Goal: Task Accomplishment & Management: Use online tool/utility

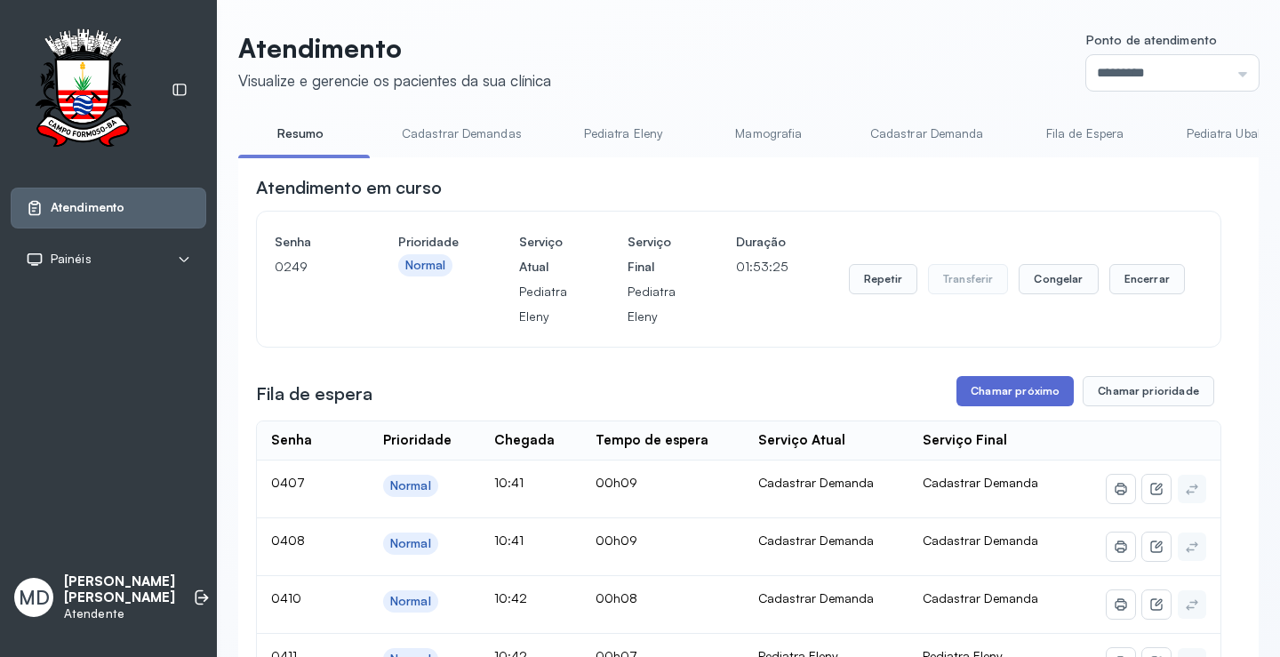
scroll to position [268, 0]
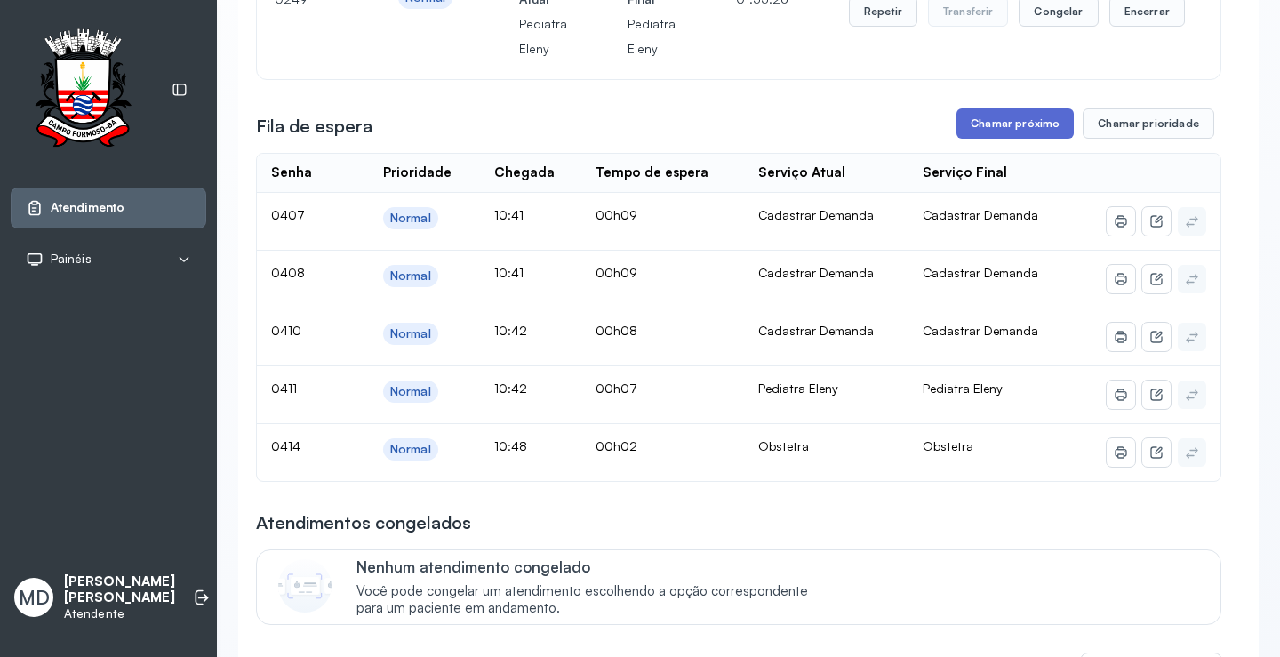
click at [983, 132] on button "Chamar próximo" at bounding box center [1015, 123] width 117 height 30
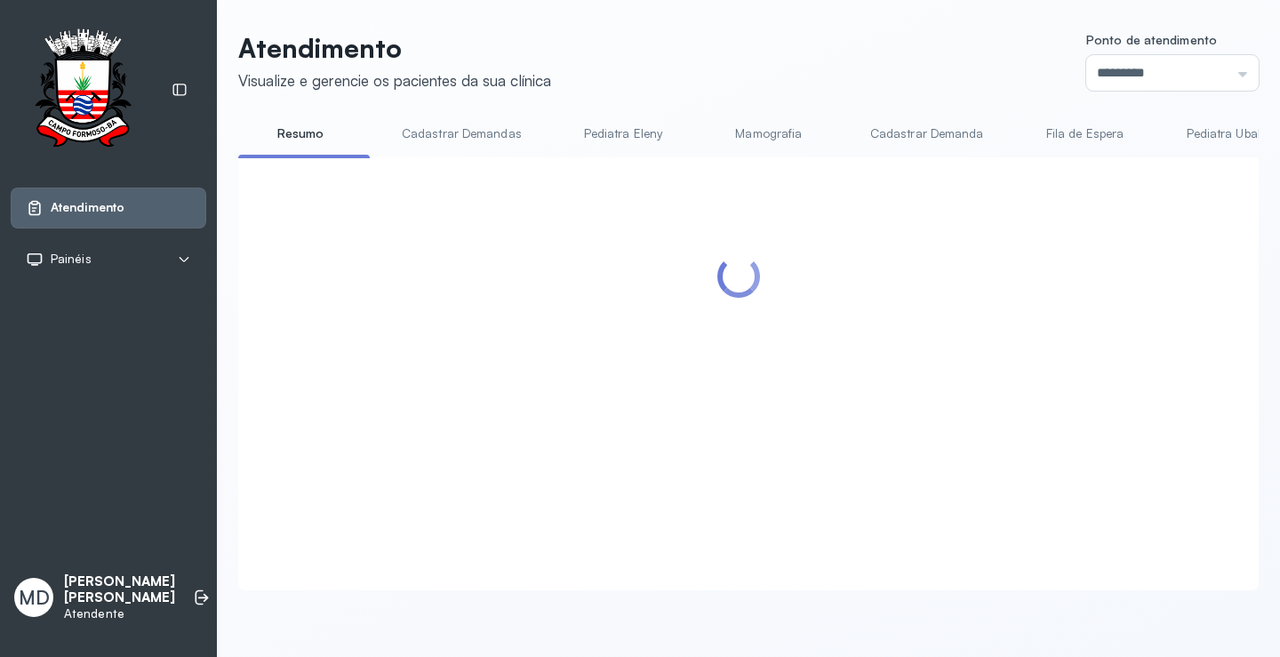
scroll to position [1, 0]
click at [803, 373] on div at bounding box center [738, 352] width 965 height 355
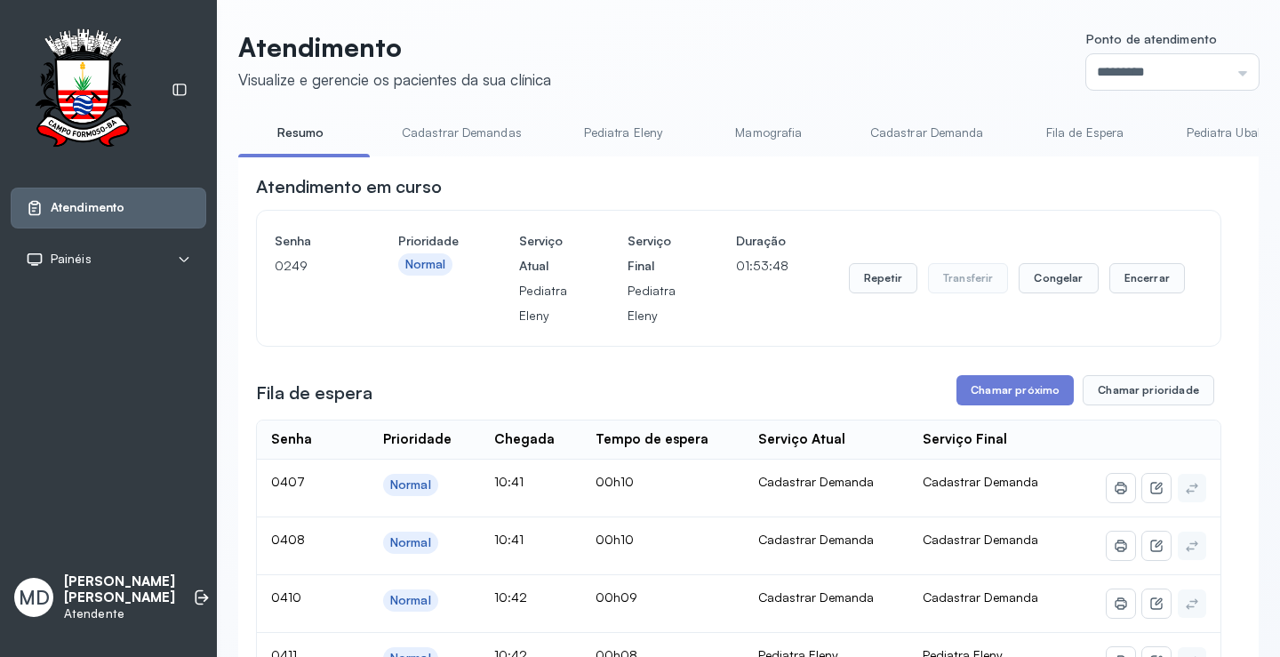
scroll to position [268, 0]
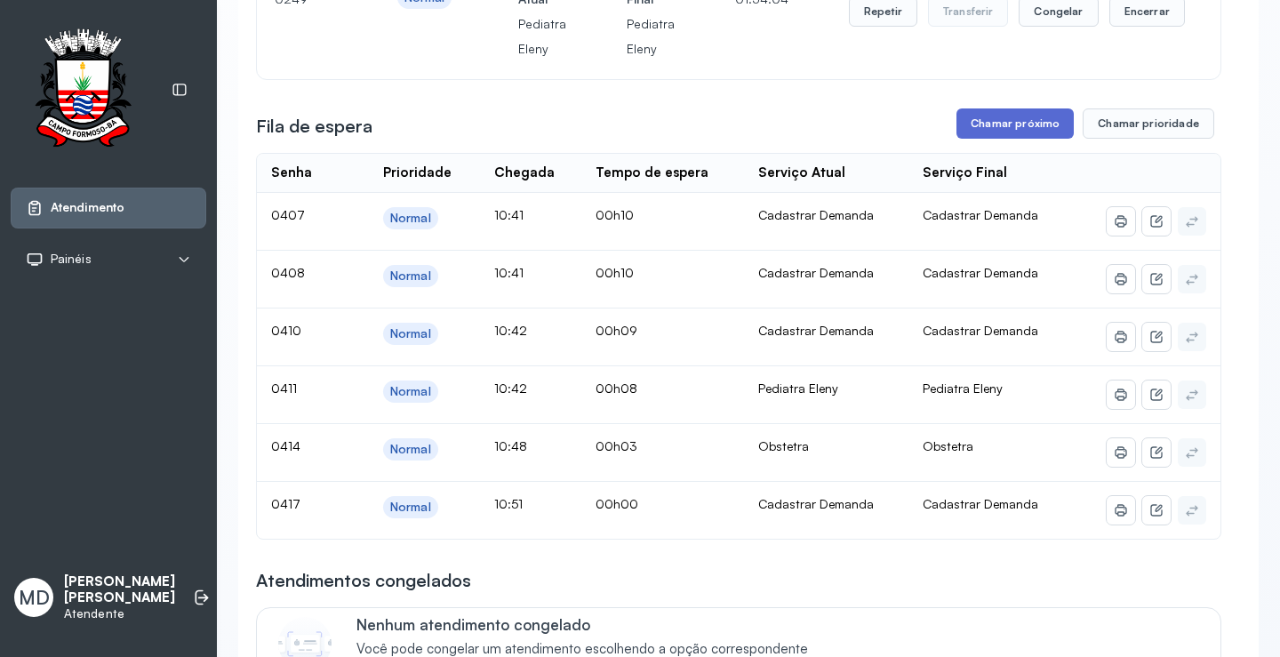
click at [986, 120] on button "Chamar próximo" at bounding box center [1015, 123] width 117 height 30
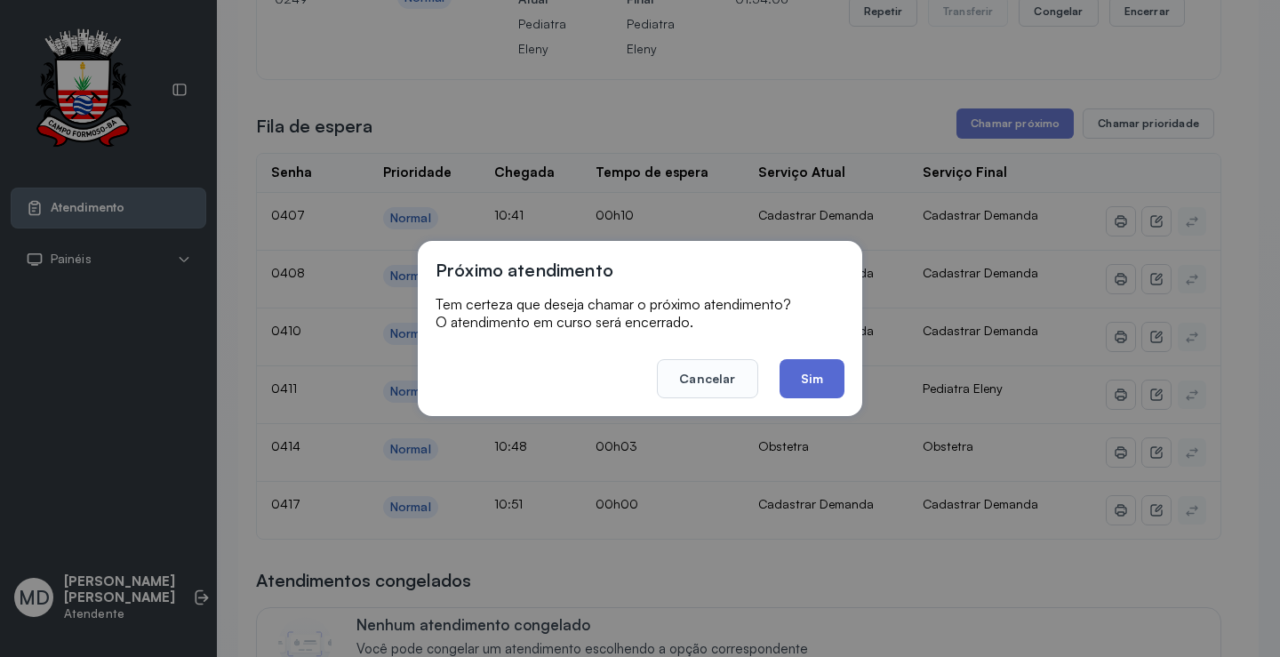
click at [813, 371] on button "Sim" at bounding box center [812, 378] width 65 height 39
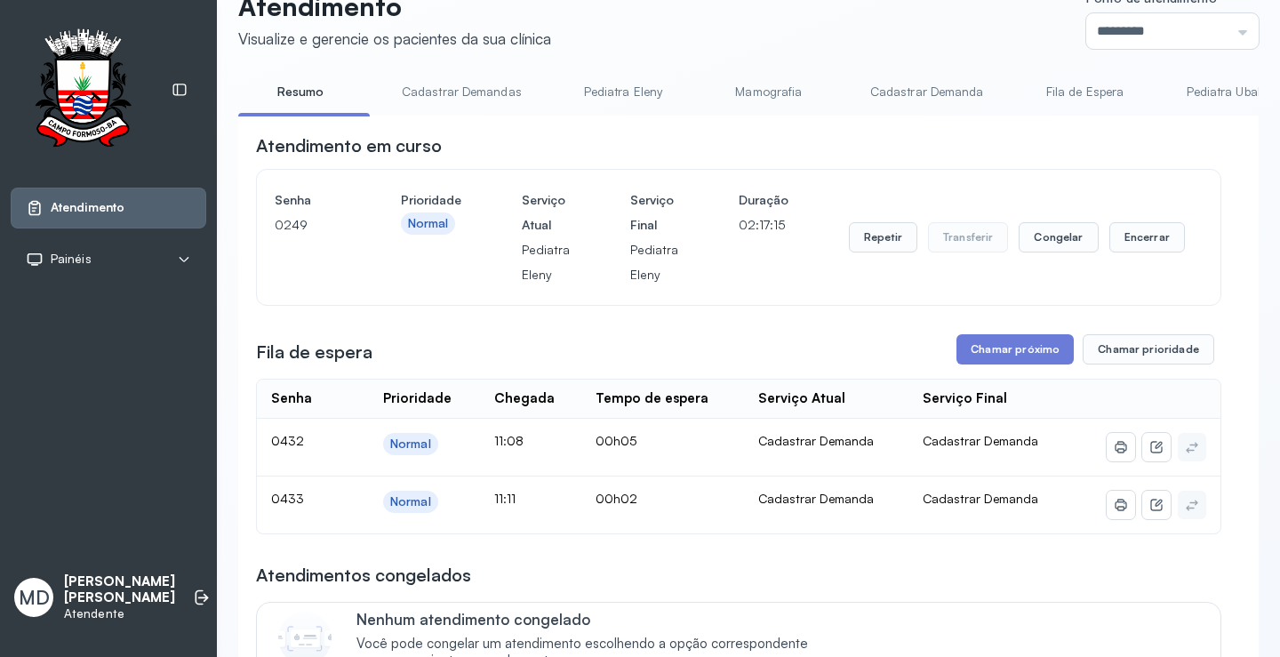
scroll to position [0, 0]
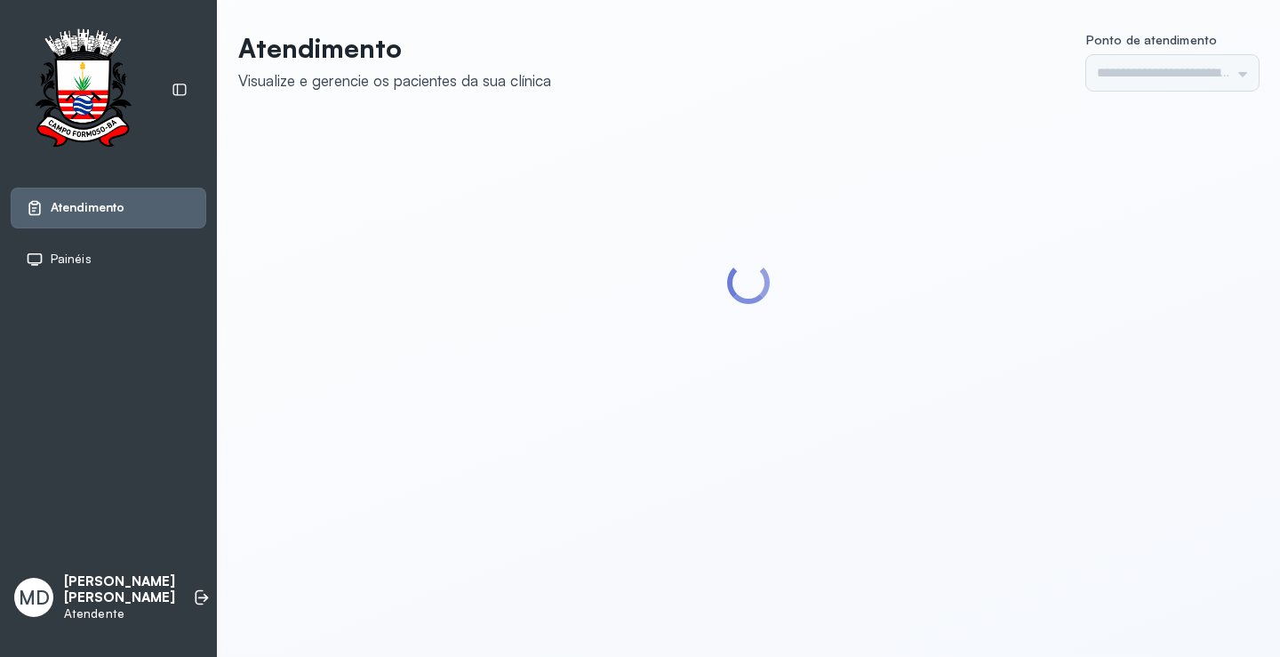
type input "*********"
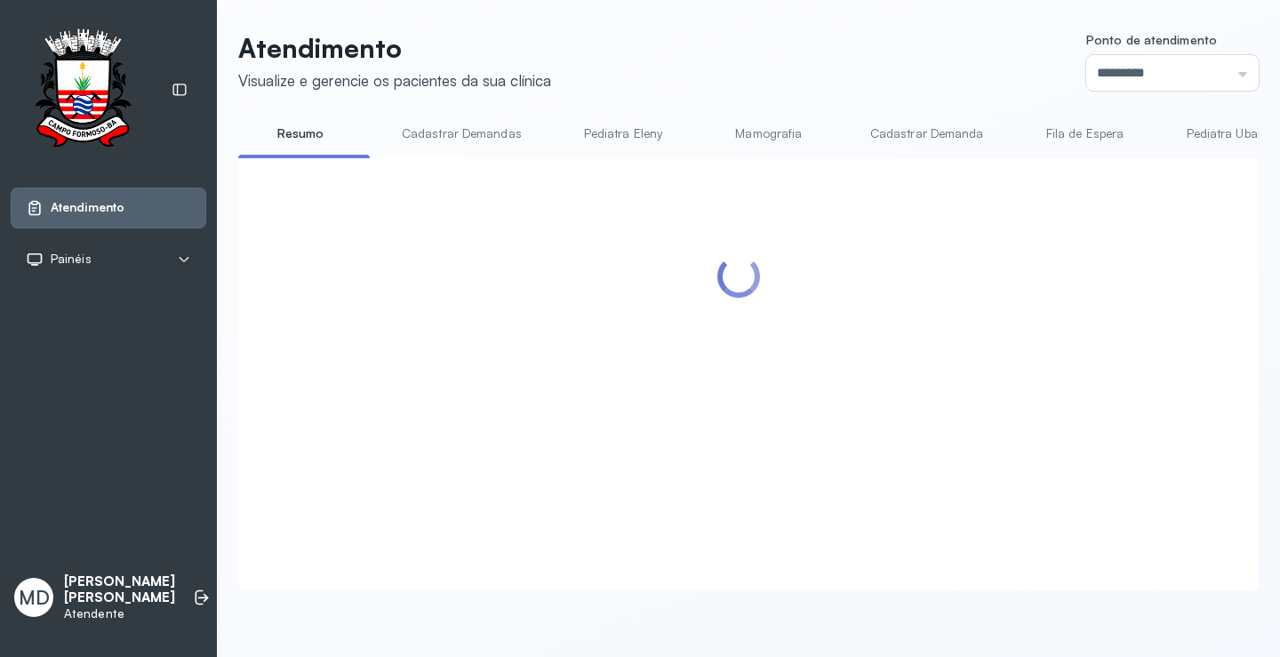
scroll to position [178, 0]
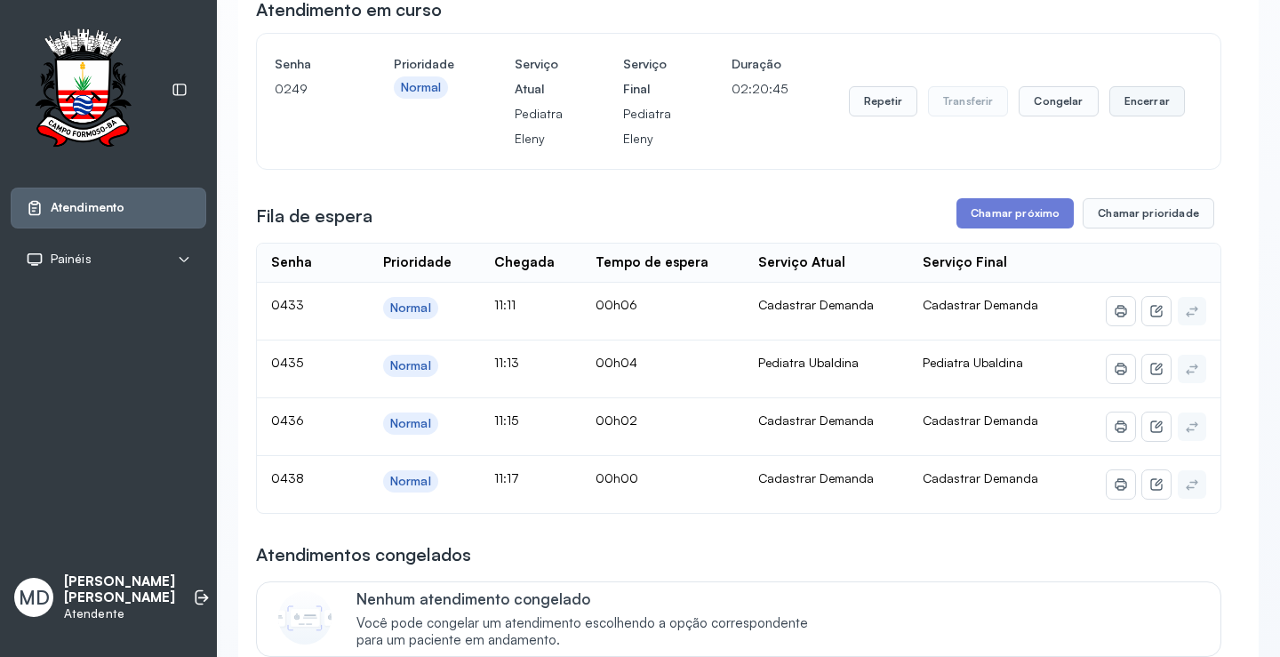
click at [1143, 108] on button "Encerrar" at bounding box center [1148, 101] width 76 height 30
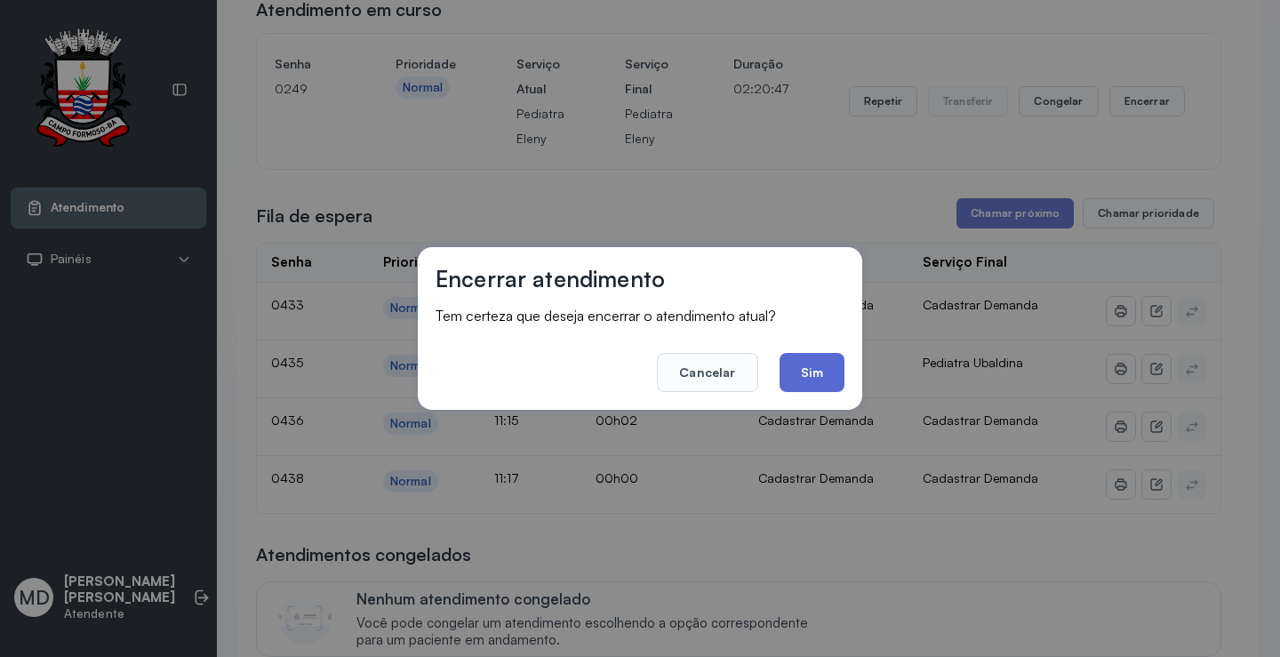
click at [801, 362] on button "Sim" at bounding box center [812, 372] width 65 height 39
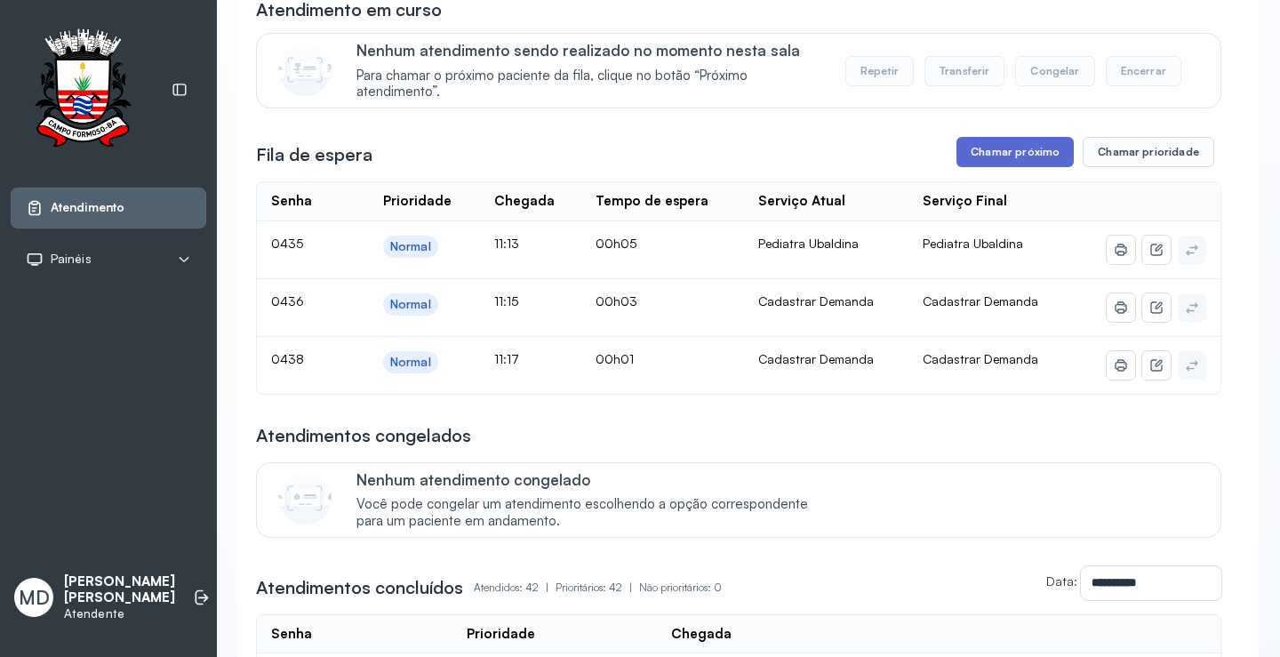
click at [1035, 157] on button "Chamar próximo" at bounding box center [1015, 152] width 117 height 30
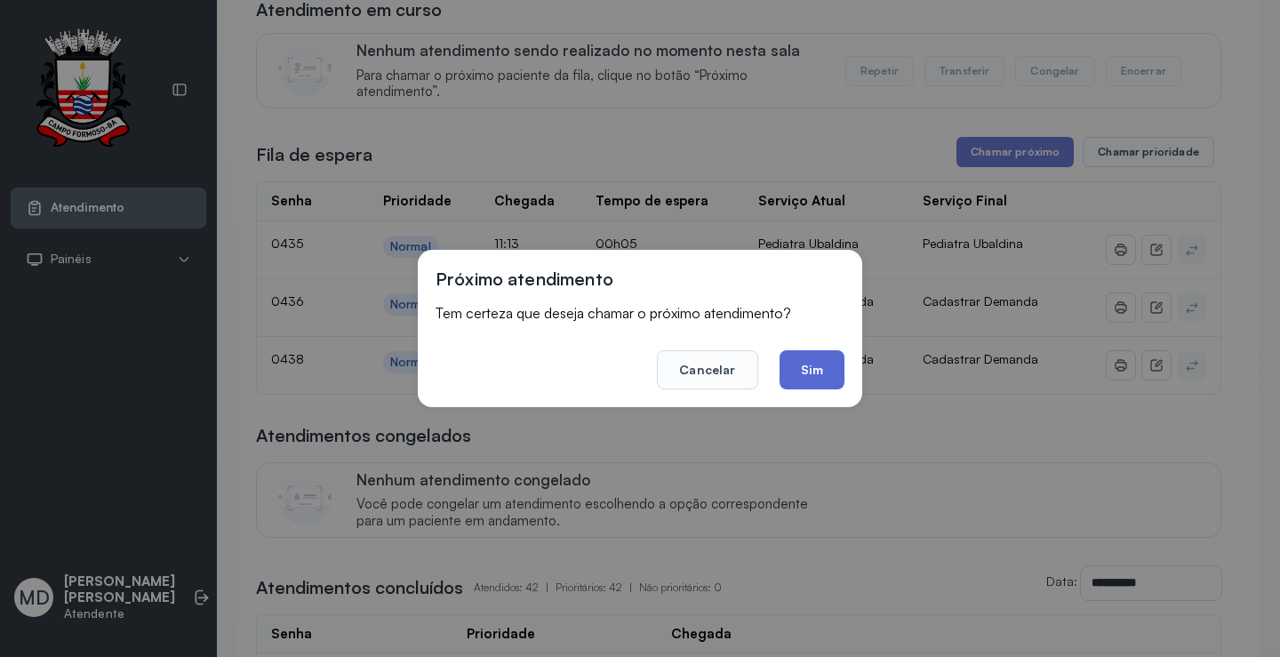
click at [812, 365] on button "Sim" at bounding box center [812, 369] width 65 height 39
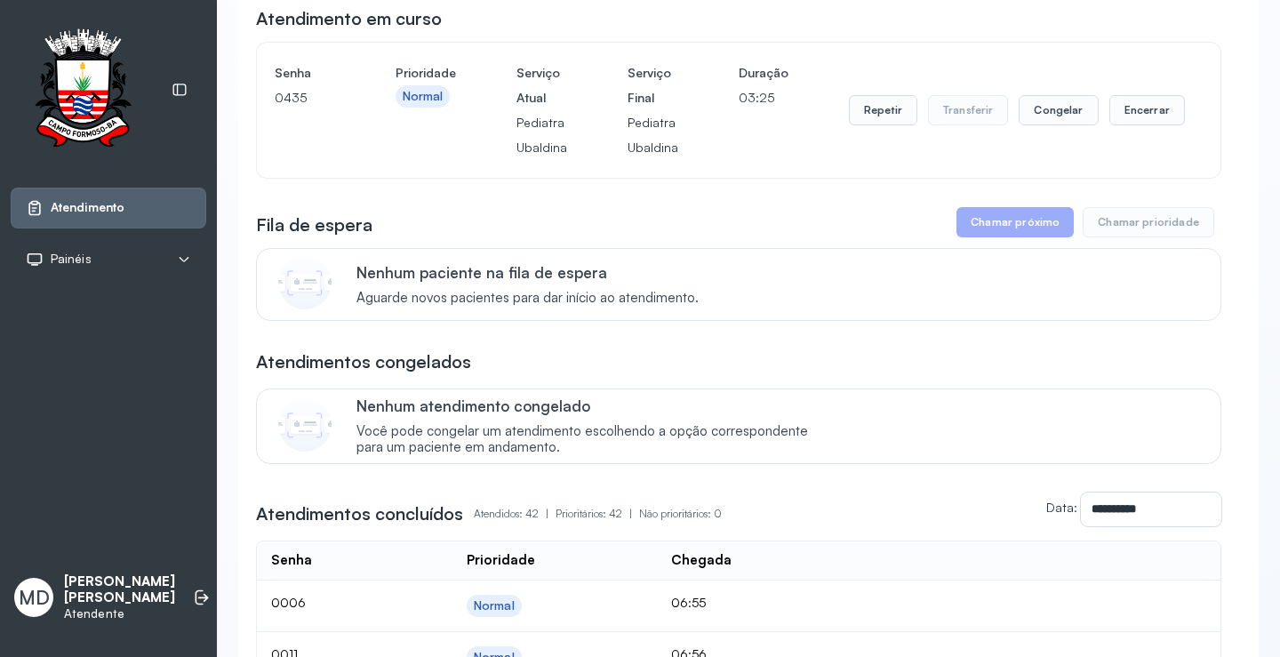
scroll to position [0, 0]
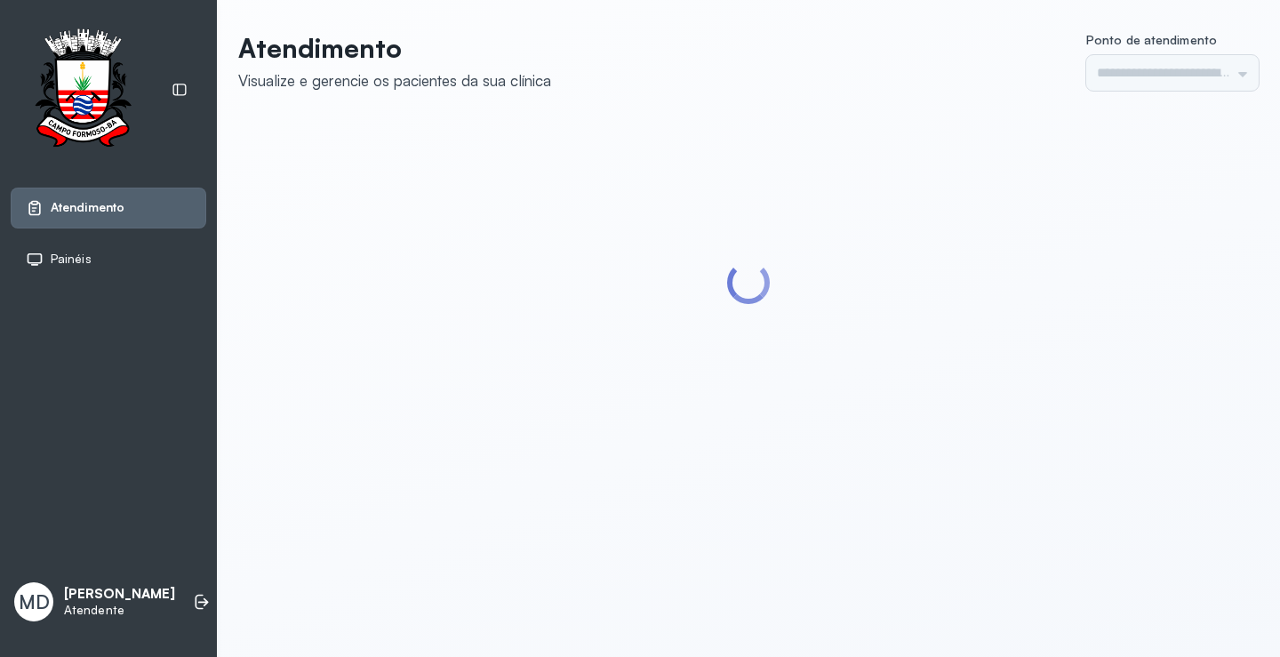
type input "*********"
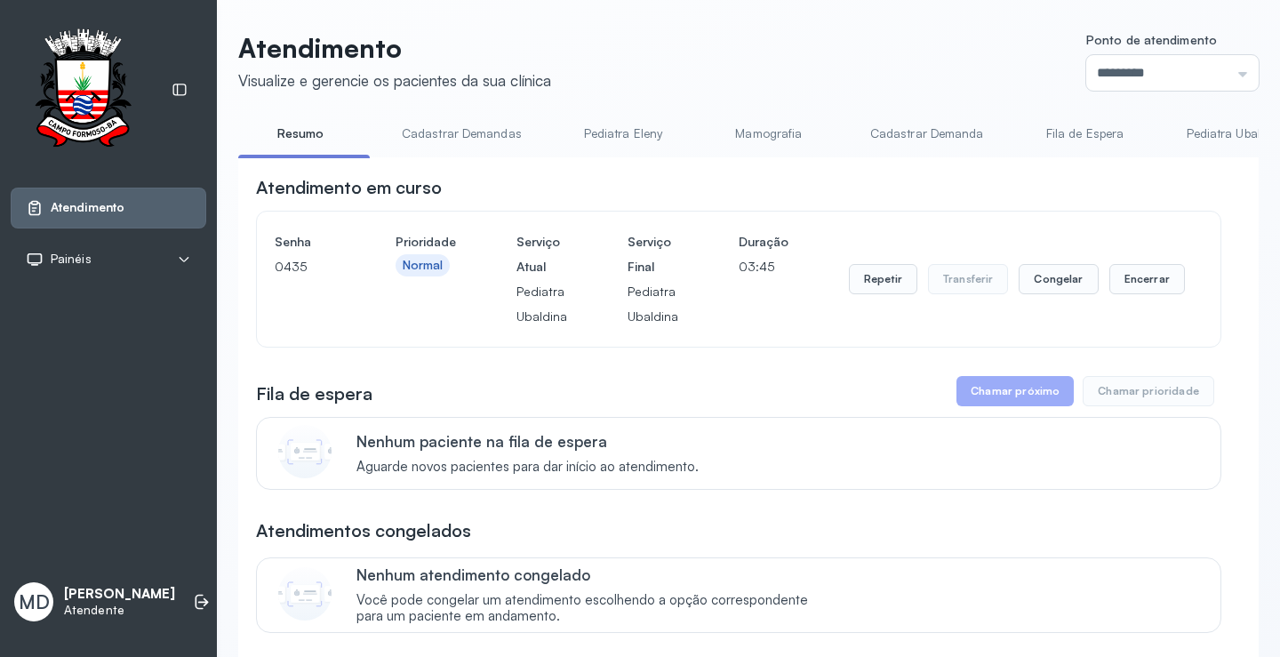
drag, startPoint x: 0, startPoint y: 0, endPoint x: 1021, endPoint y: 397, distance: 1095.2
click at [1021, 397] on button "Chamar próximo" at bounding box center [1015, 391] width 117 height 30
click at [1155, 284] on button "Encerrar" at bounding box center [1148, 279] width 76 height 30
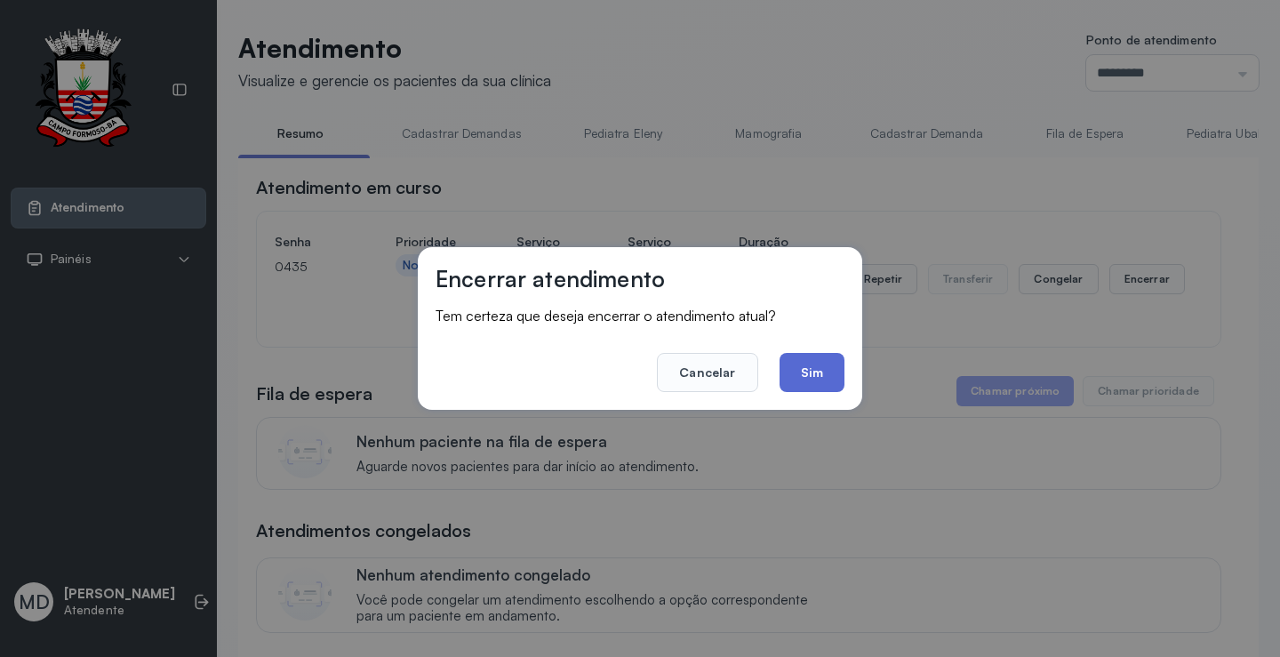
click at [806, 370] on button "Sim" at bounding box center [812, 372] width 65 height 39
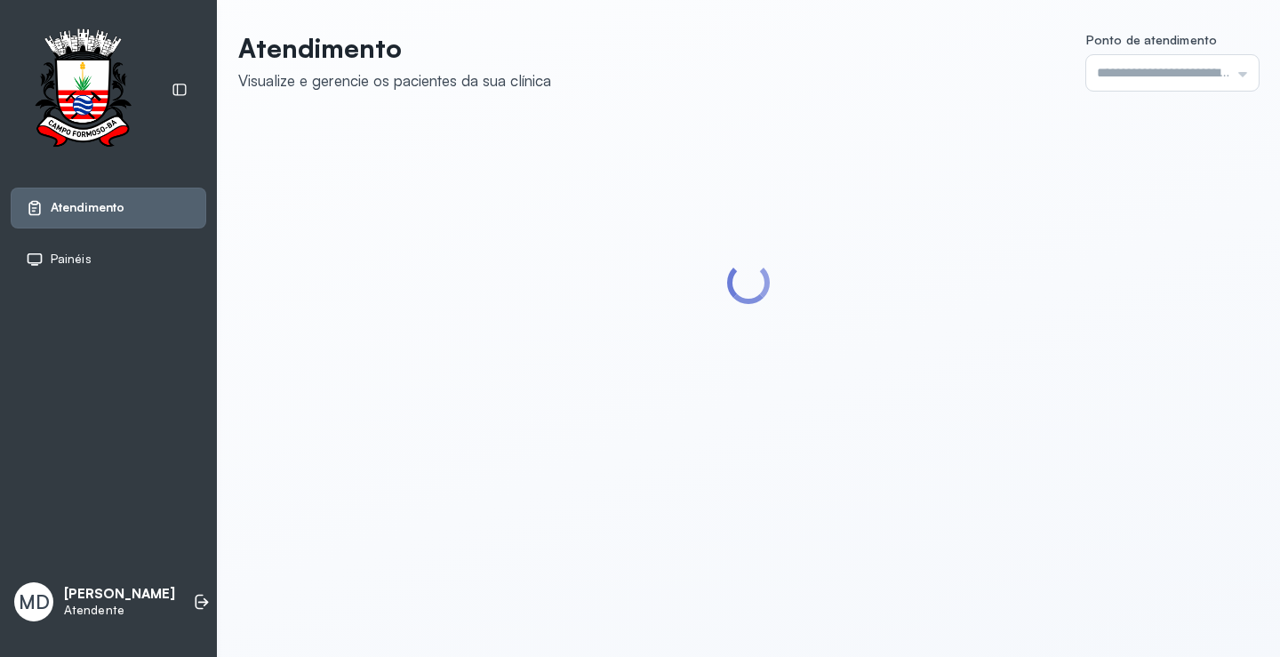
type input "*********"
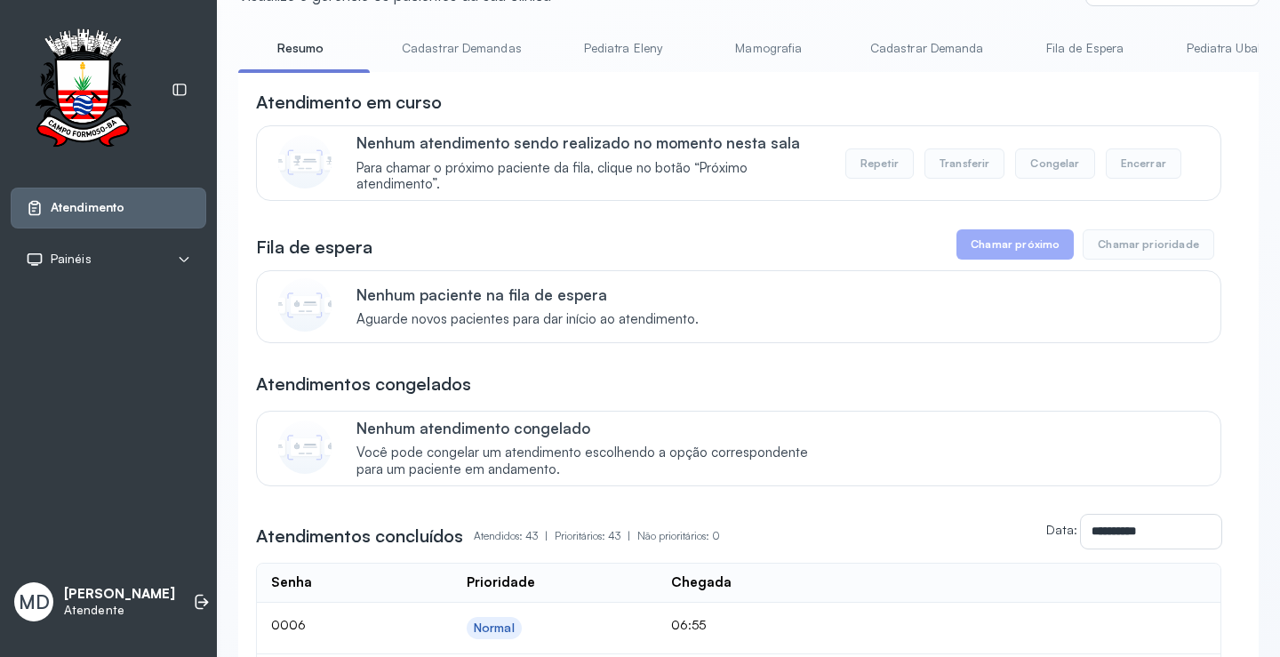
scroll to position [25, 0]
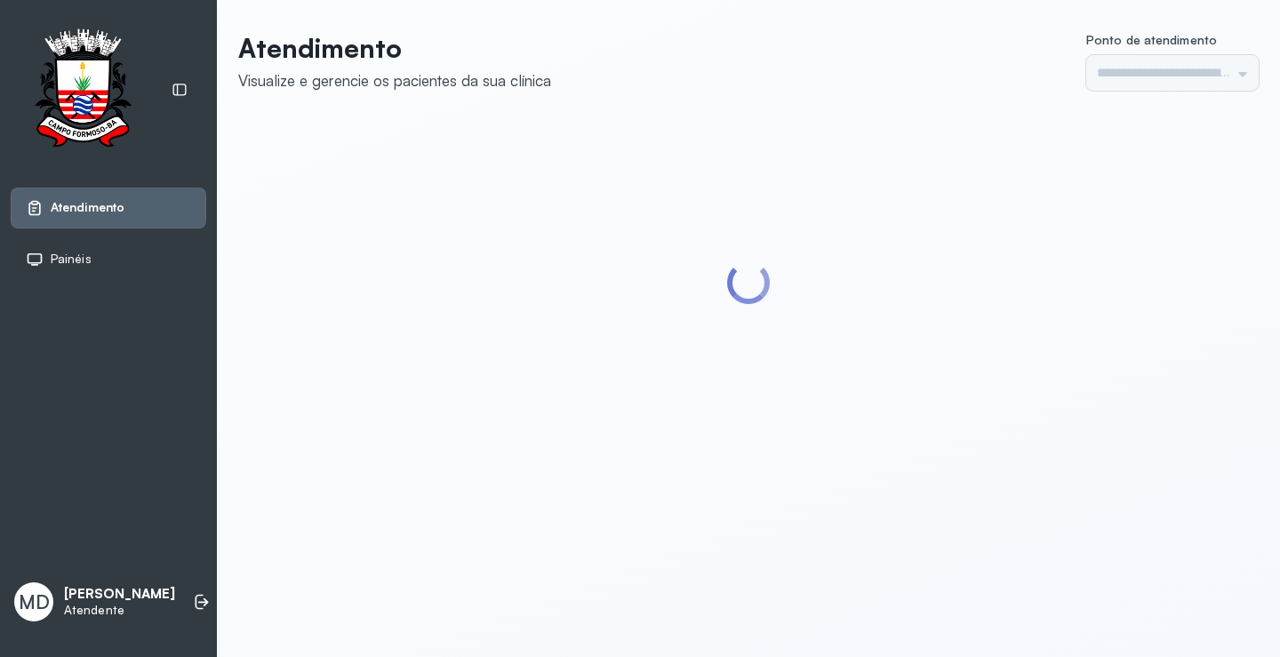
type input "*********"
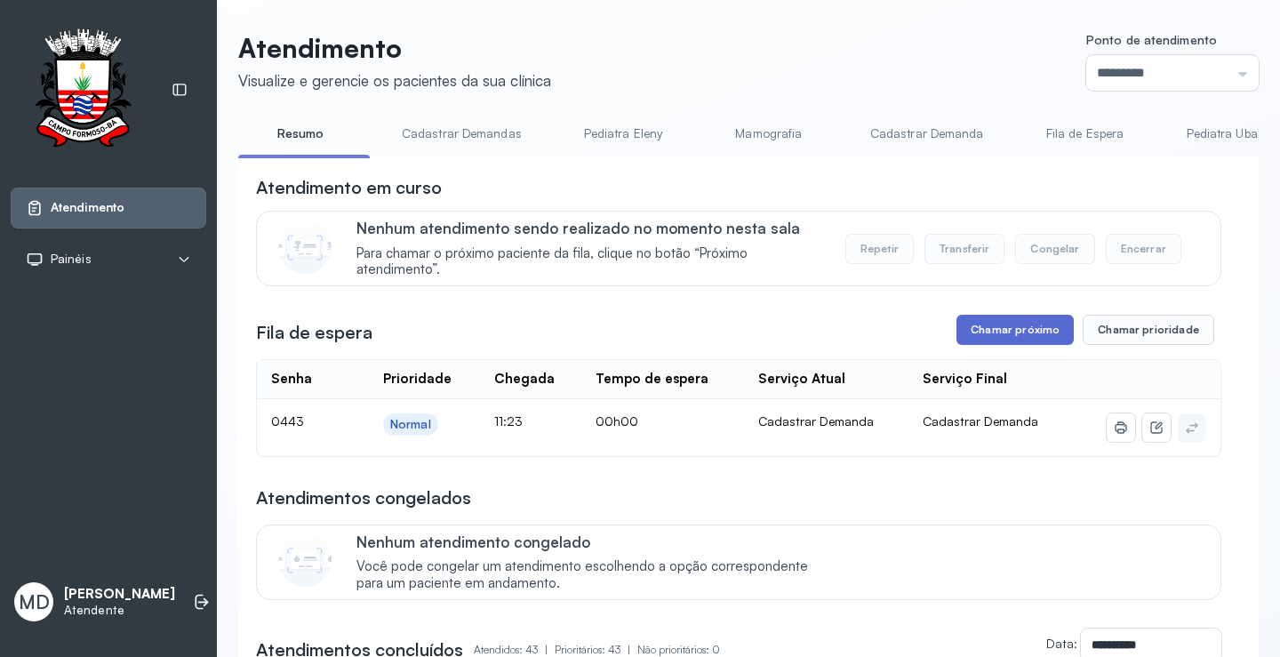
click at [1007, 333] on button "Chamar próximo" at bounding box center [1015, 330] width 117 height 30
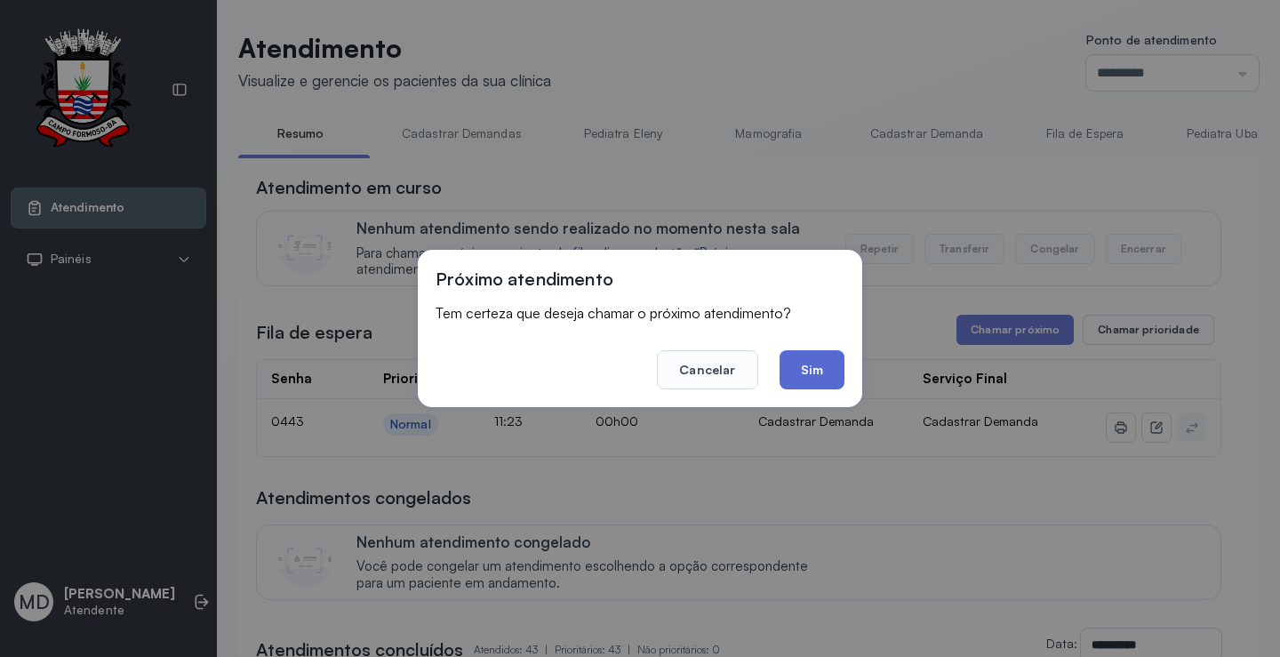
click at [809, 373] on button "Sim" at bounding box center [812, 369] width 65 height 39
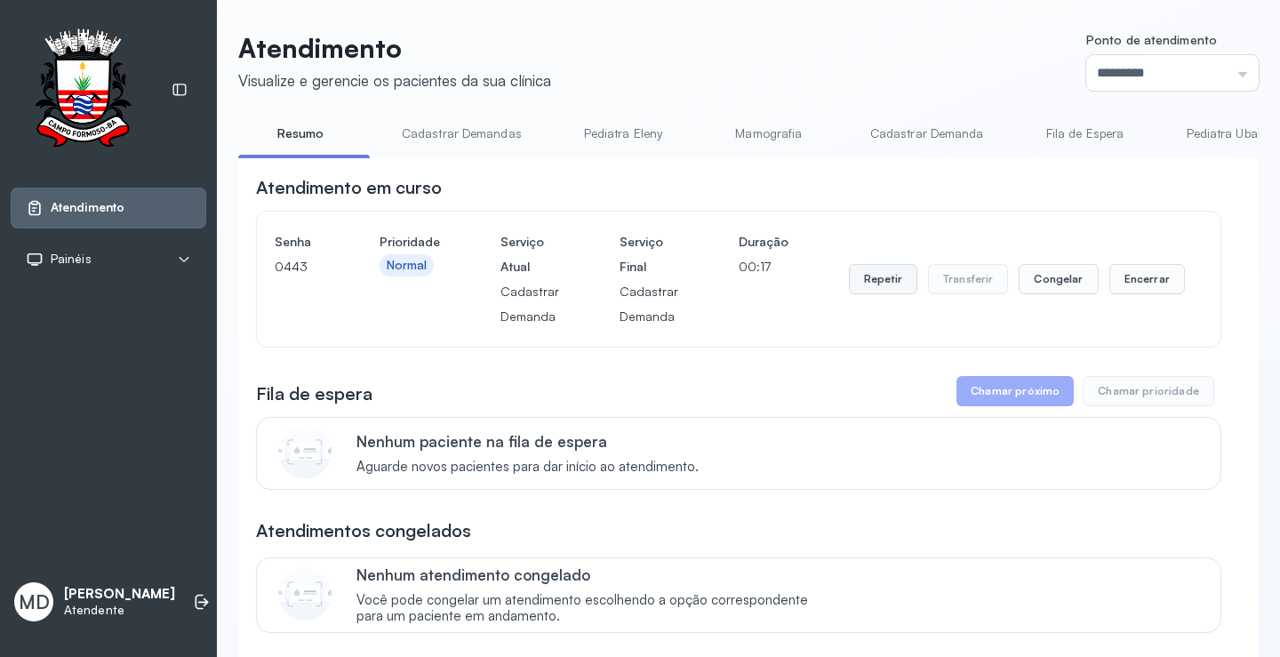
click at [870, 284] on button "Repetir" at bounding box center [883, 279] width 68 height 30
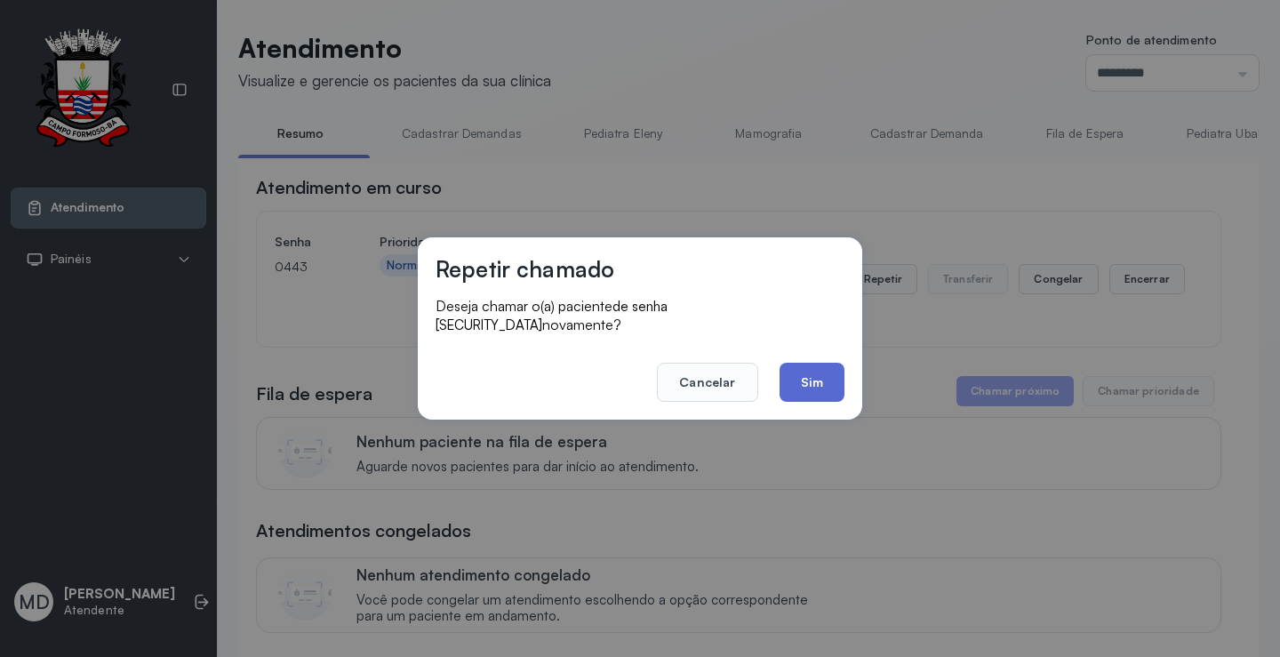
click at [818, 369] on button "Sim" at bounding box center [812, 382] width 65 height 39
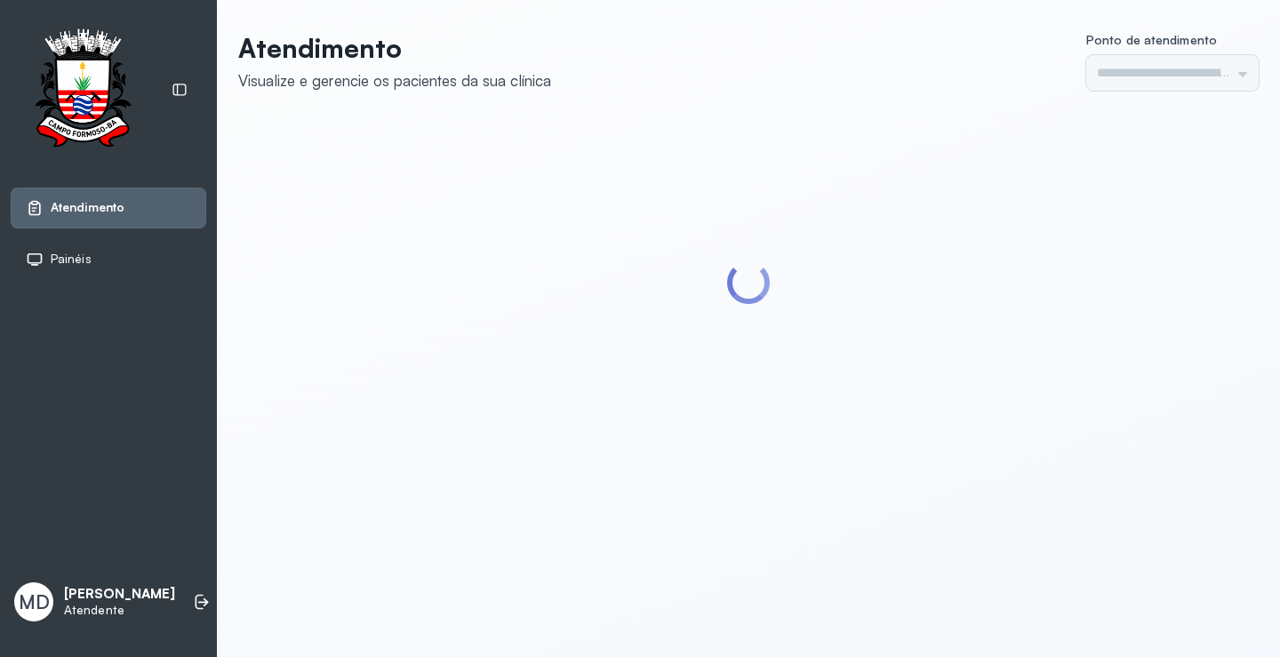
type input "*********"
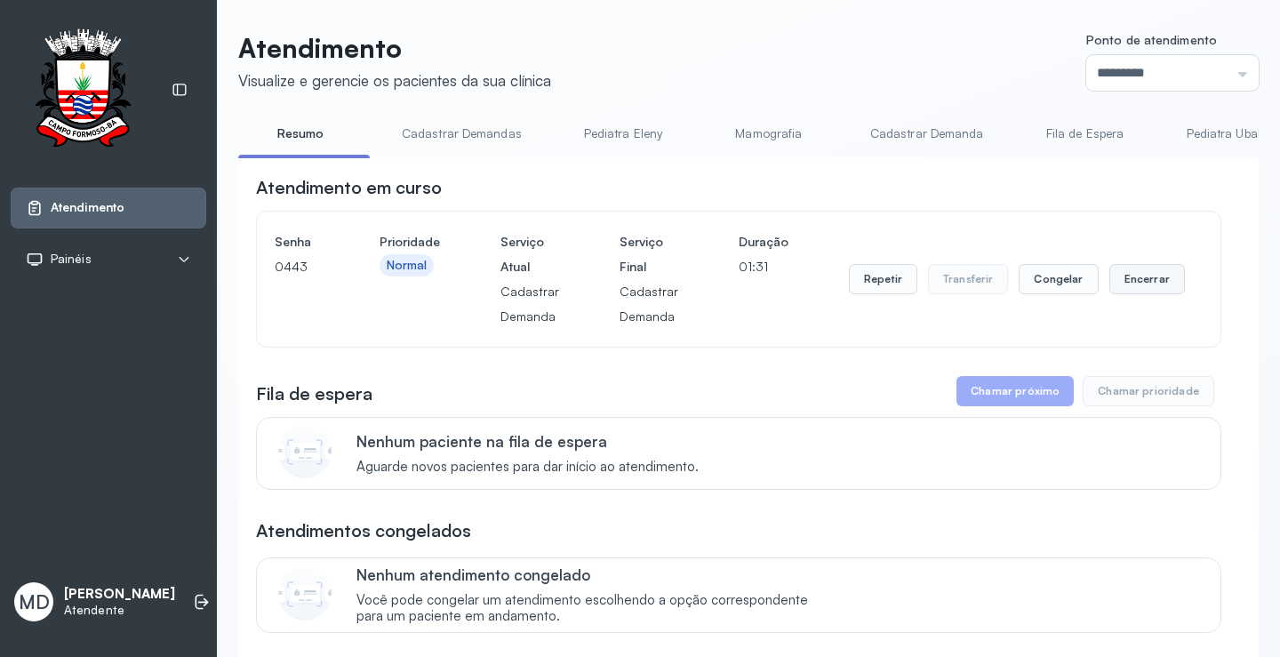
click at [1136, 286] on button "Encerrar" at bounding box center [1148, 279] width 76 height 30
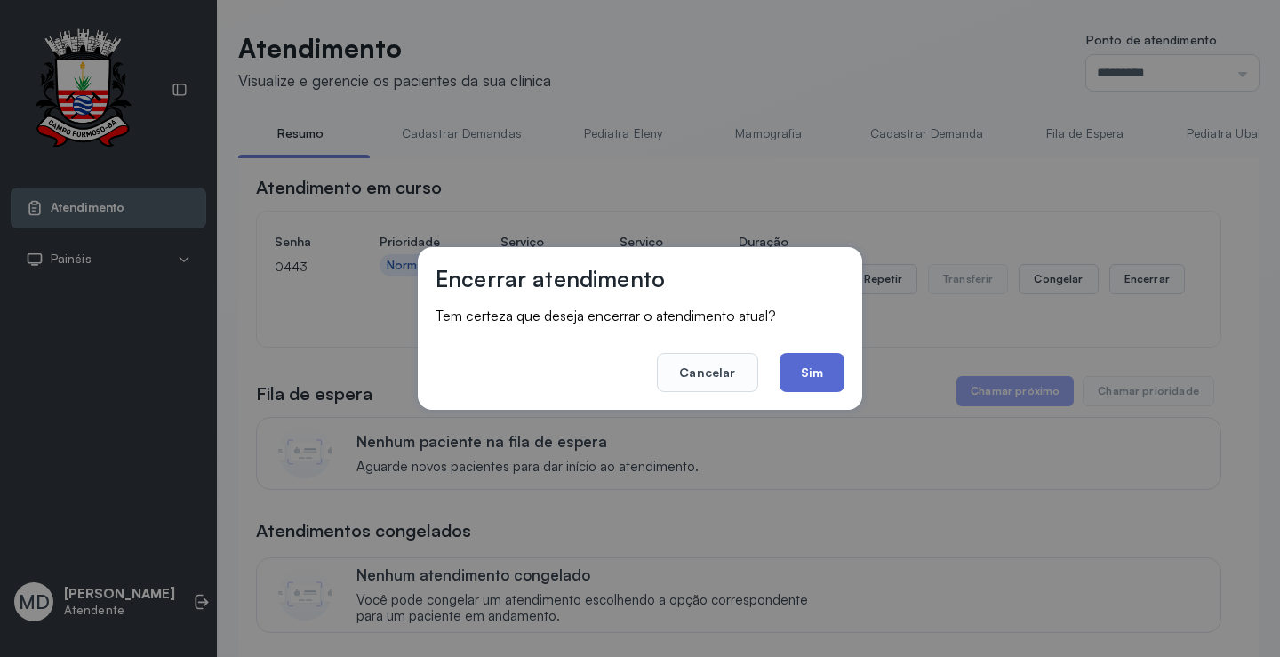
click at [811, 363] on button "Sim" at bounding box center [812, 372] width 65 height 39
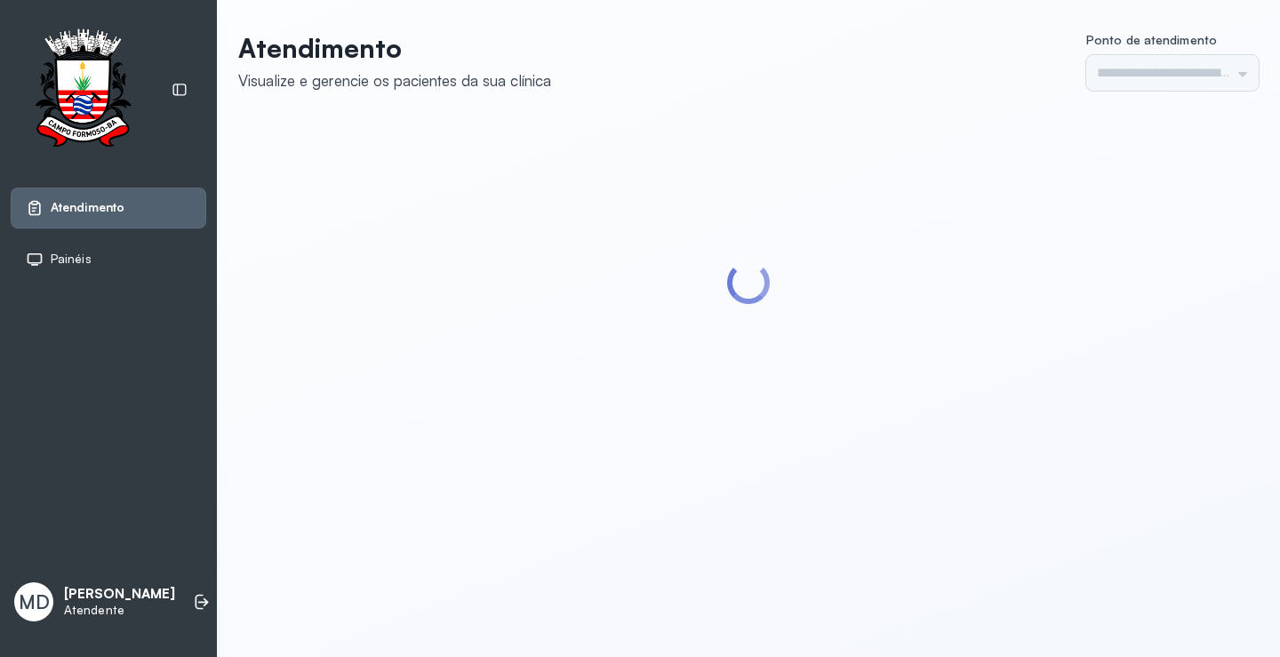
type input "*********"
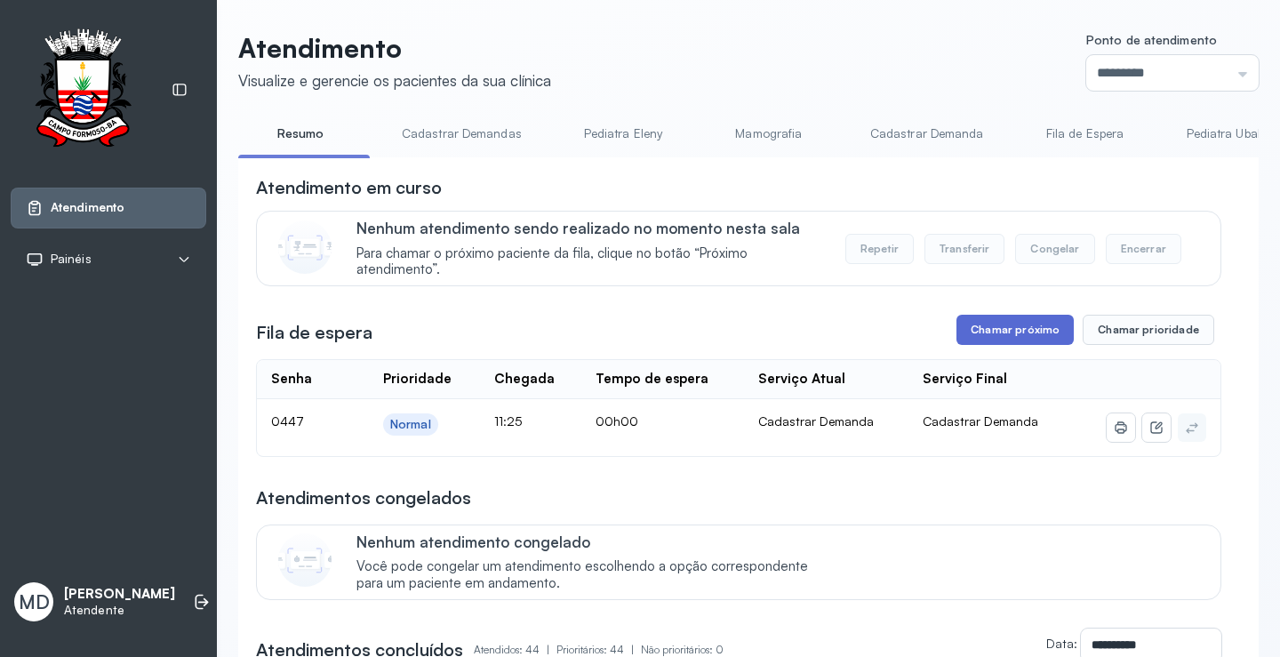
click at [1021, 329] on button "Chamar próximo" at bounding box center [1015, 330] width 117 height 30
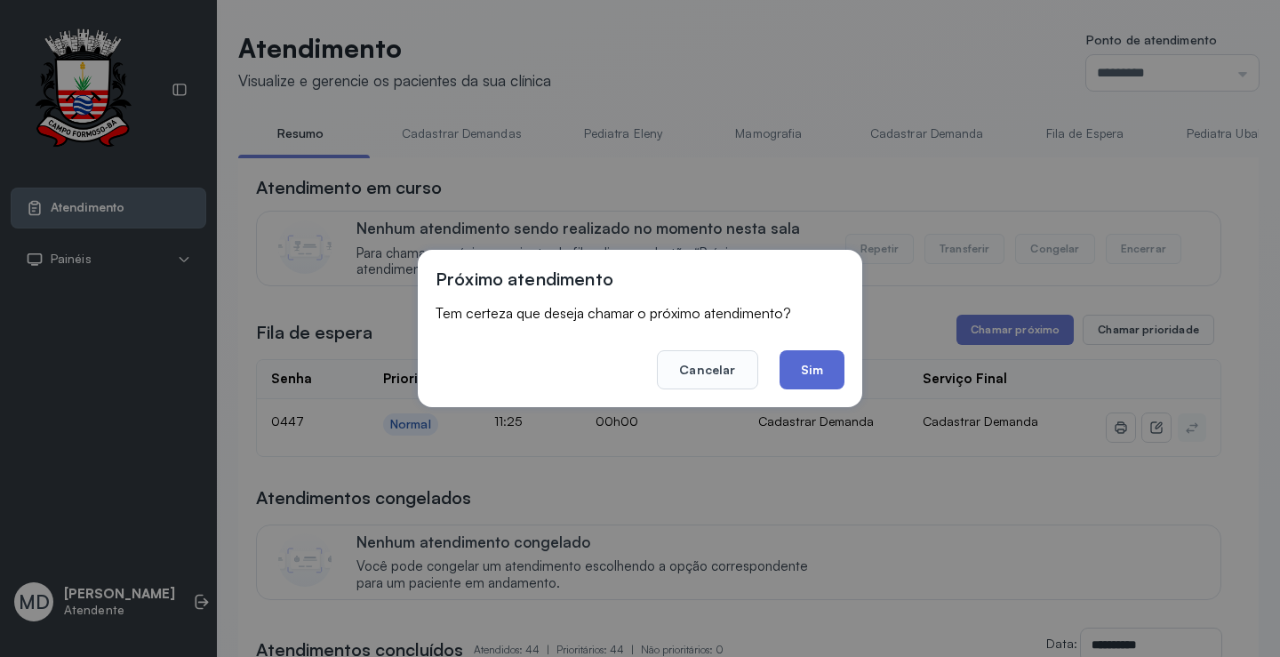
click at [808, 365] on button "Sim" at bounding box center [812, 369] width 65 height 39
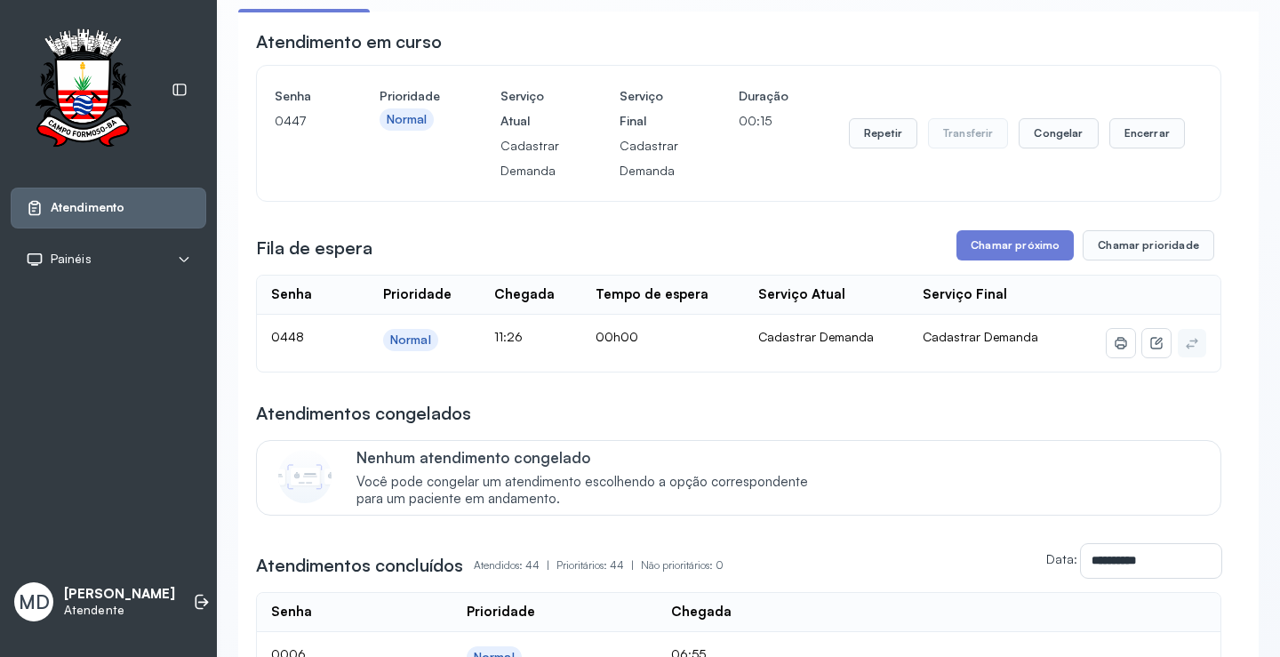
scroll to position [178, 0]
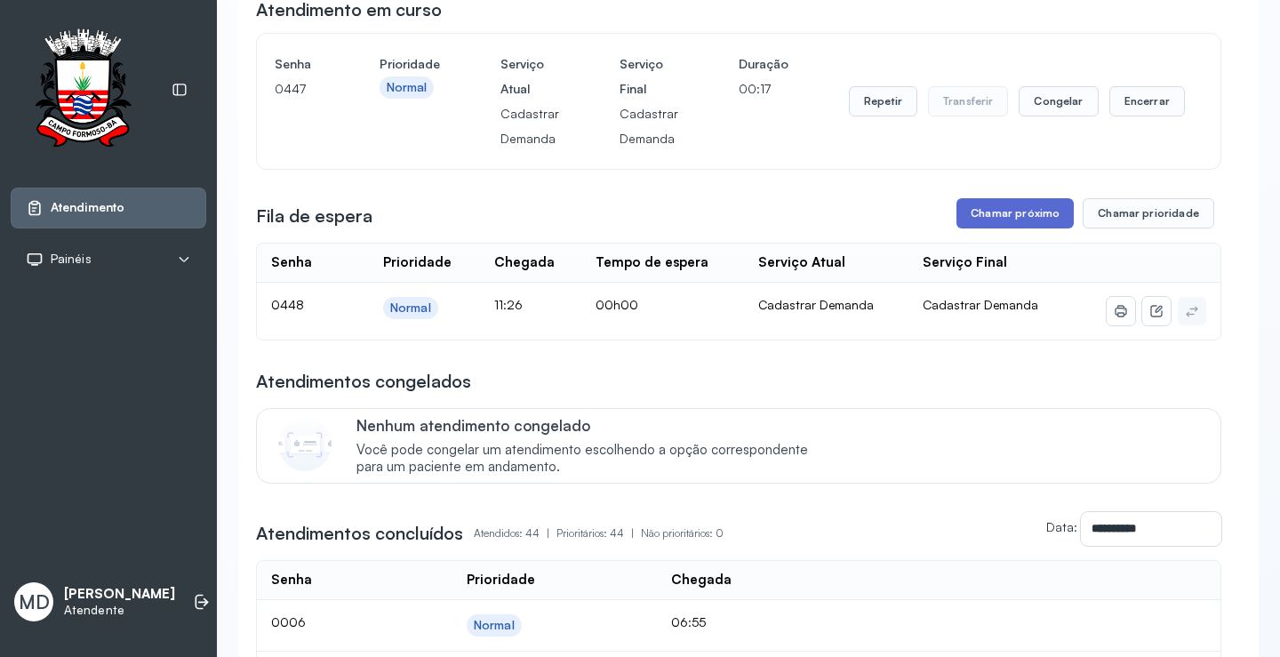
click at [1006, 220] on button "Chamar próximo" at bounding box center [1015, 213] width 117 height 30
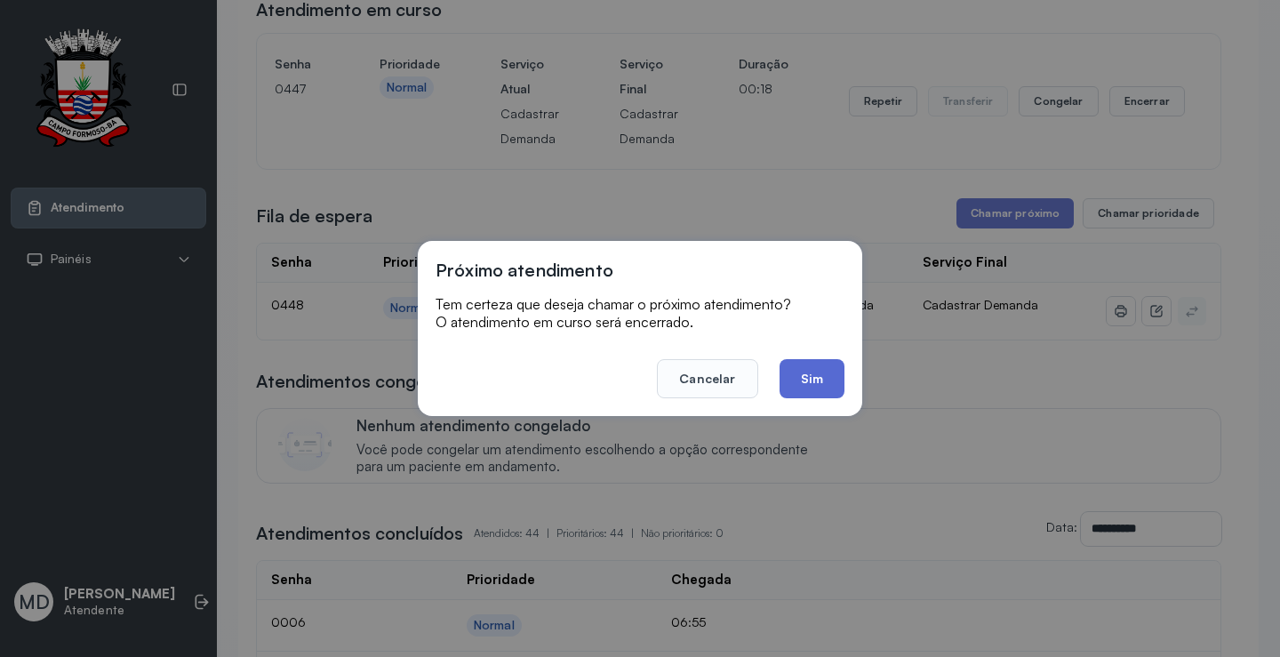
click at [805, 375] on button "Sim" at bounding box center [812, 378] width 65 height 39
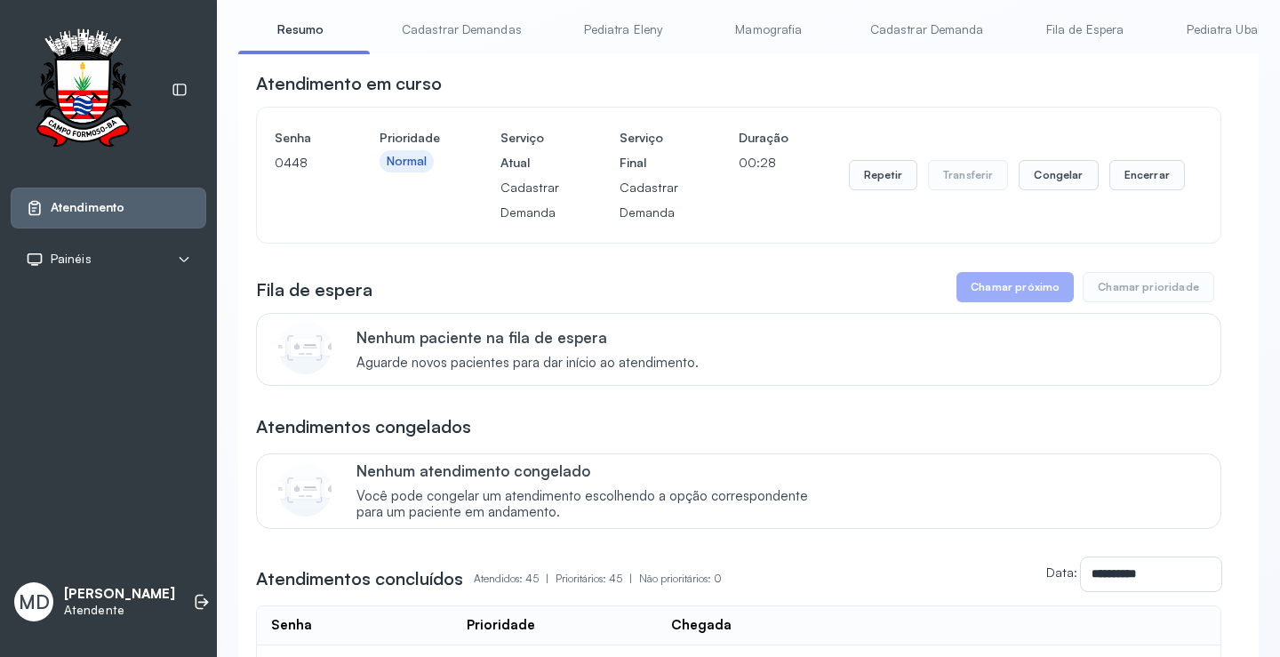
scroll to position [0, 0]
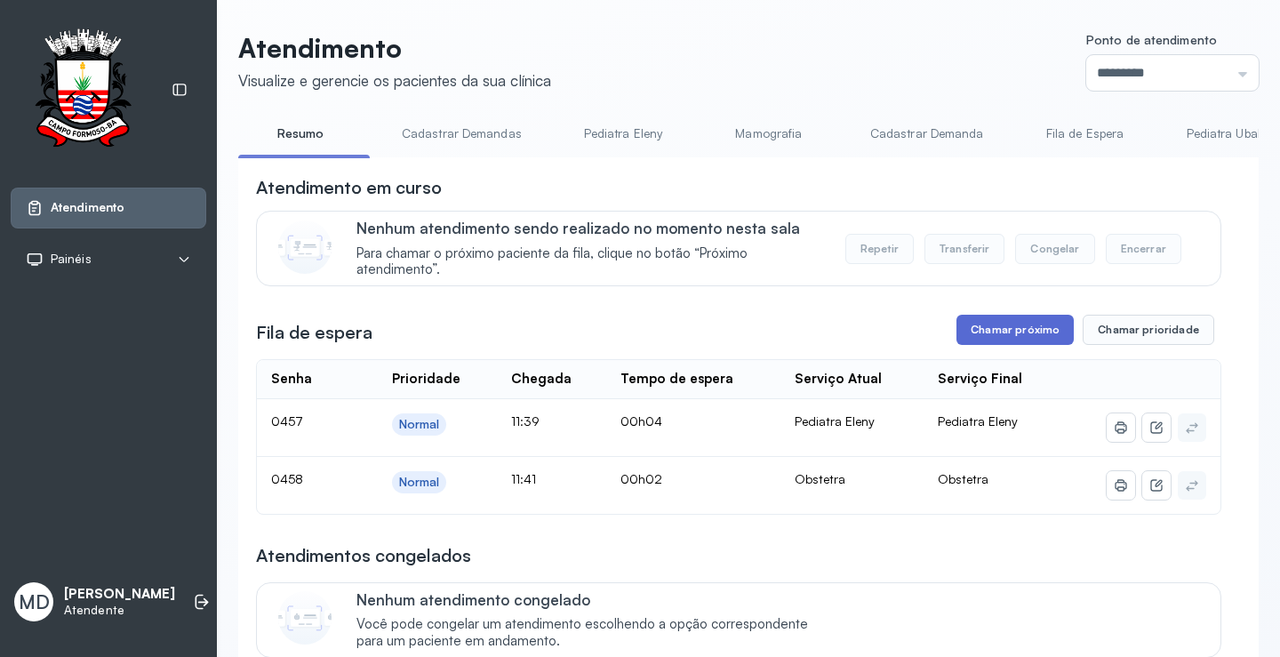
click at [1007, 332] on button "Chamar próximo" at bounding box center [1015, 330] width 117 height 30
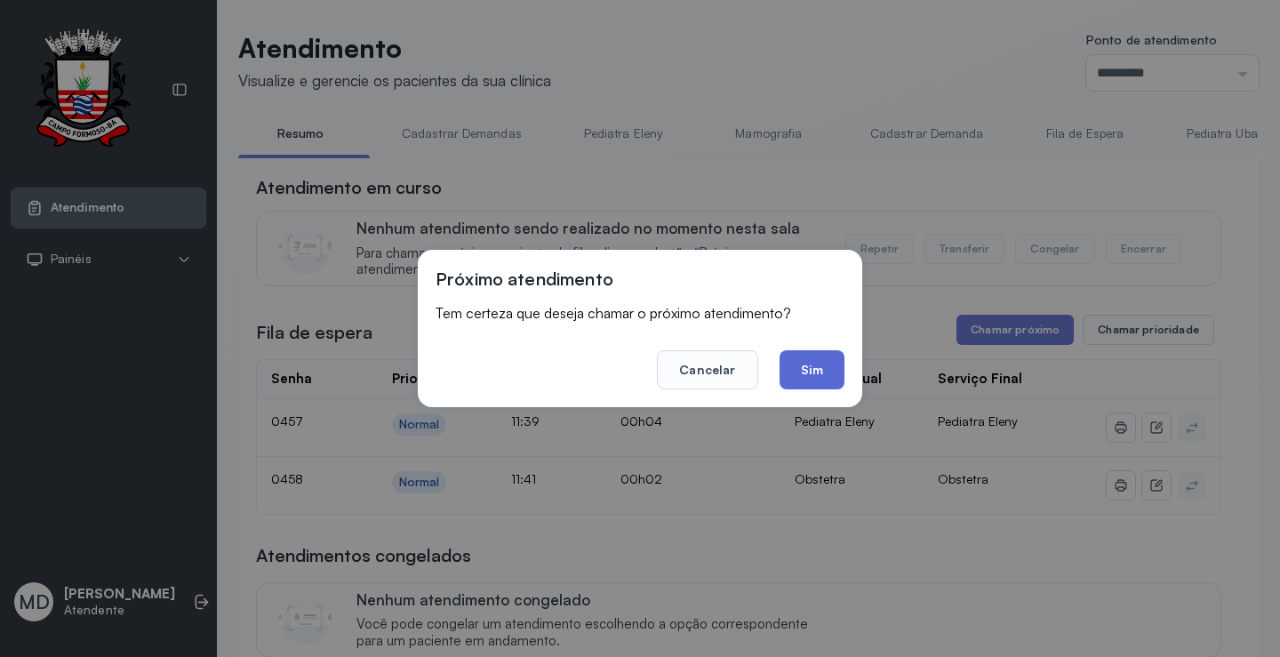
click at [813, 364] on button "Sim" at bounding box center [812, 369] width 65 height 39
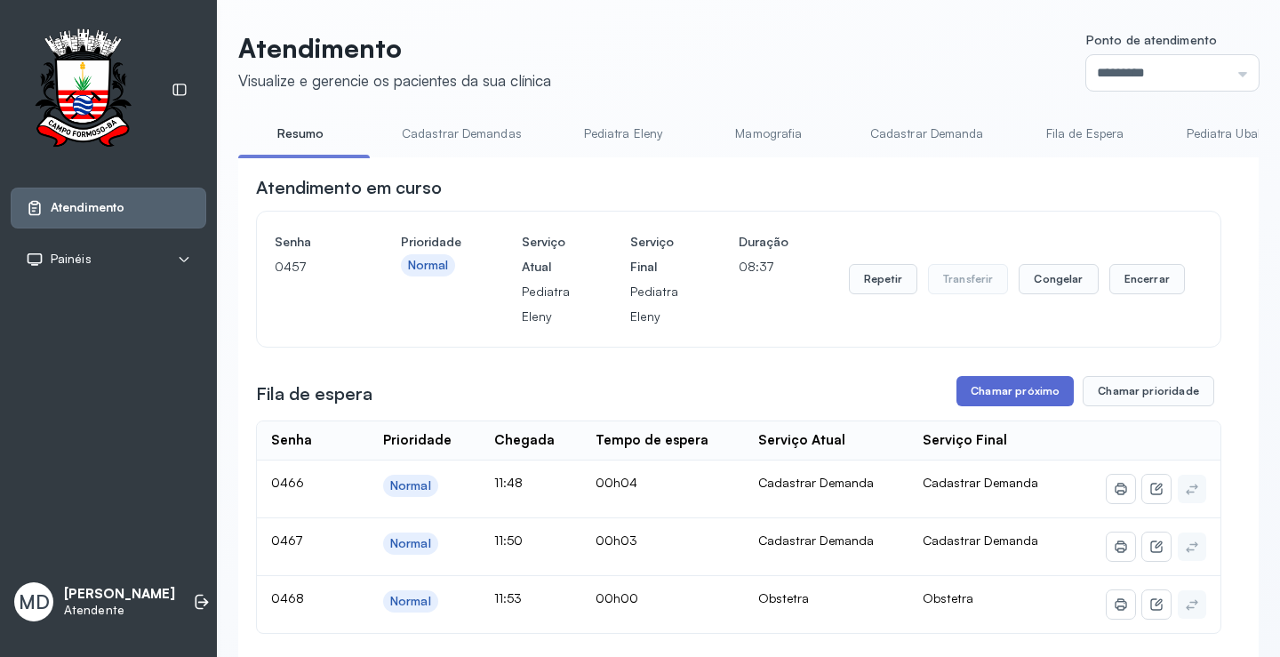
click at [1004, 400] on button "Chamar próximo" at bounding box center [1015, 391] width 117 height 30
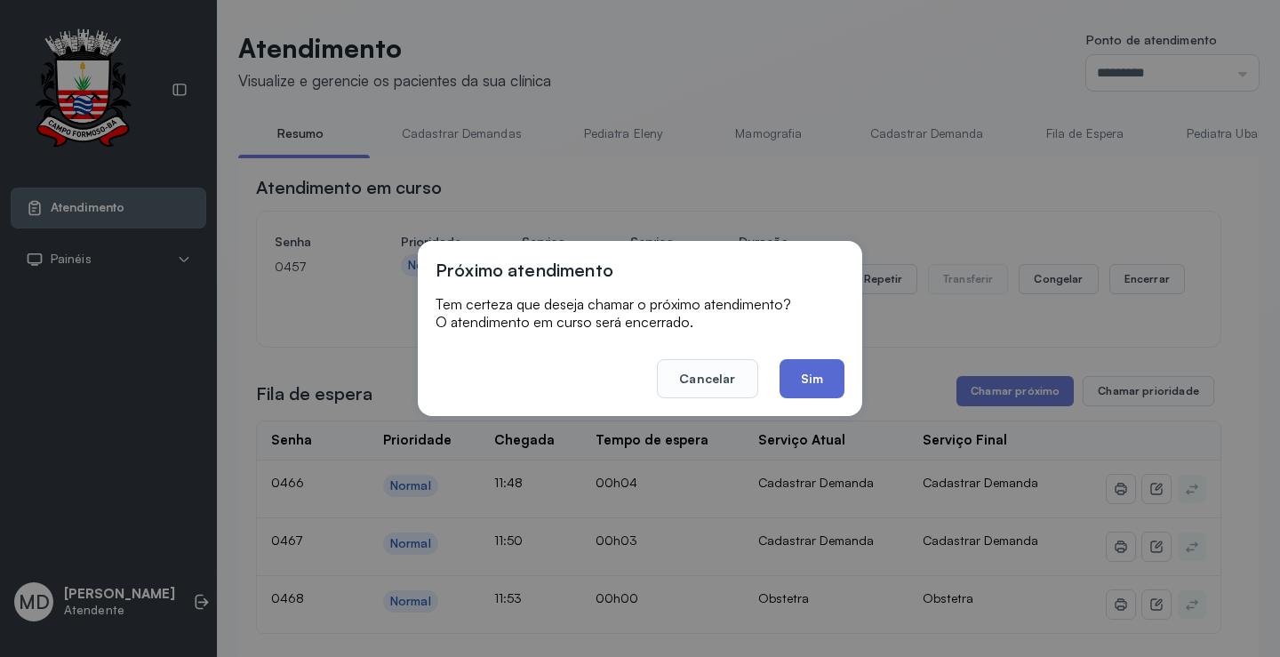
click at [813, 376] on button "Sim" at bounding box center [812, 378] width 65 height 39
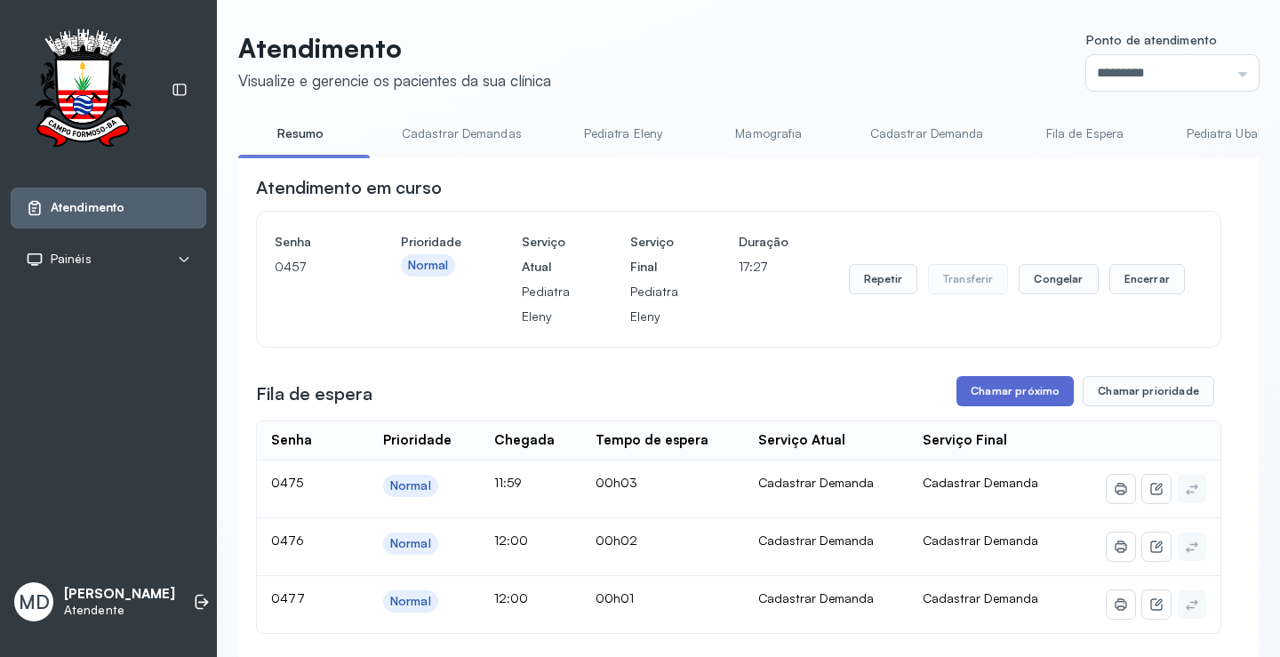
click at [982, 402] on button "Chamar próximo" at bounding box center [1015, 391] width 117 height 30
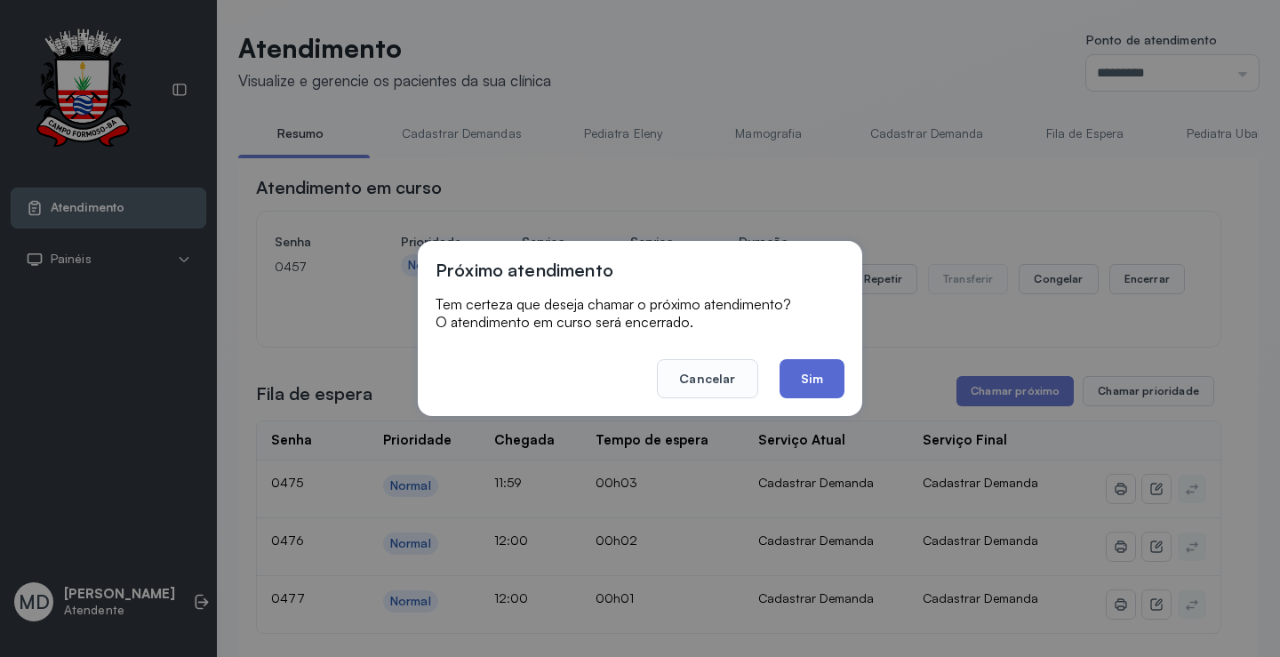
click at [817, 381] on button "Sim" at bounding box center [812, 378] width 65 height 39
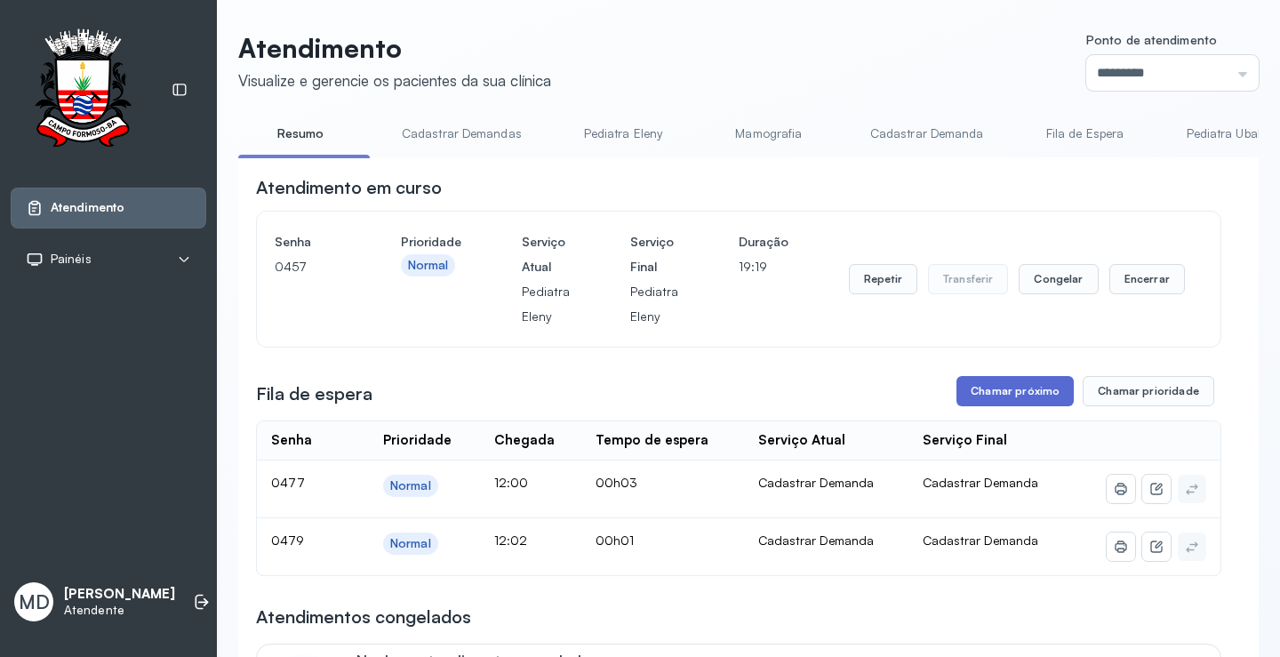
click at [1032, 400] on button "Chamar próximo" at bounding box center [1015, 391] width 117 height 30
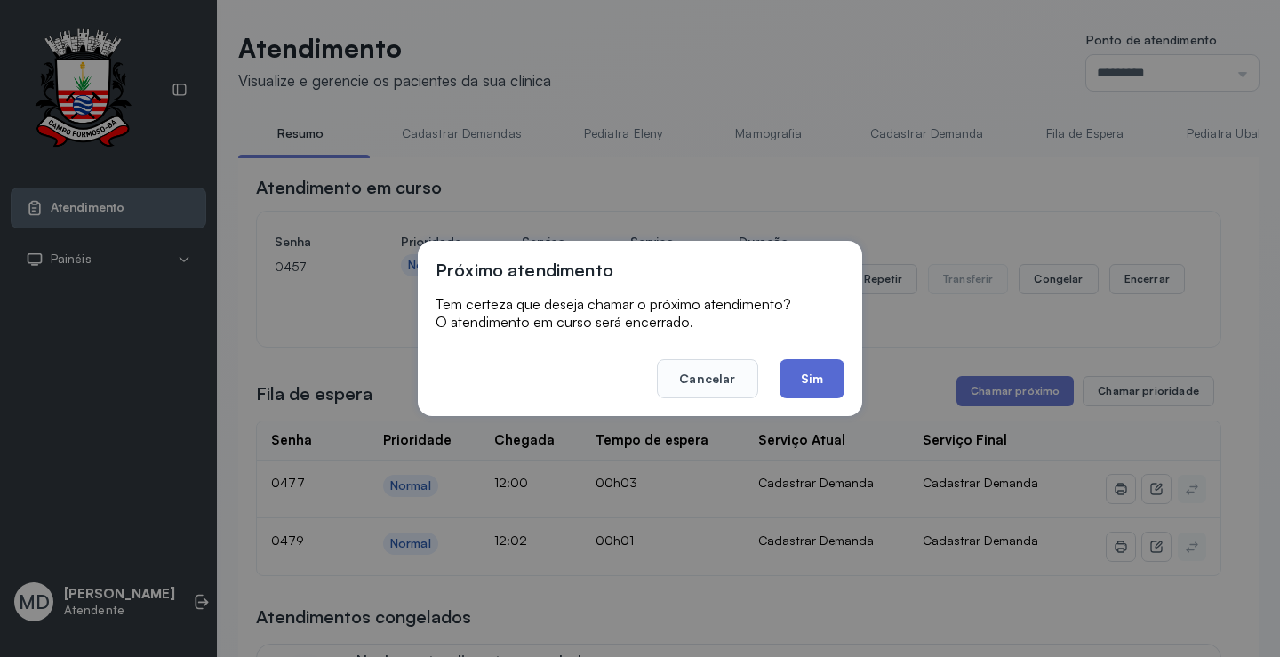
click at [820, 384] on button "Sim" at bounding box center [812, 378] width 65 height 39
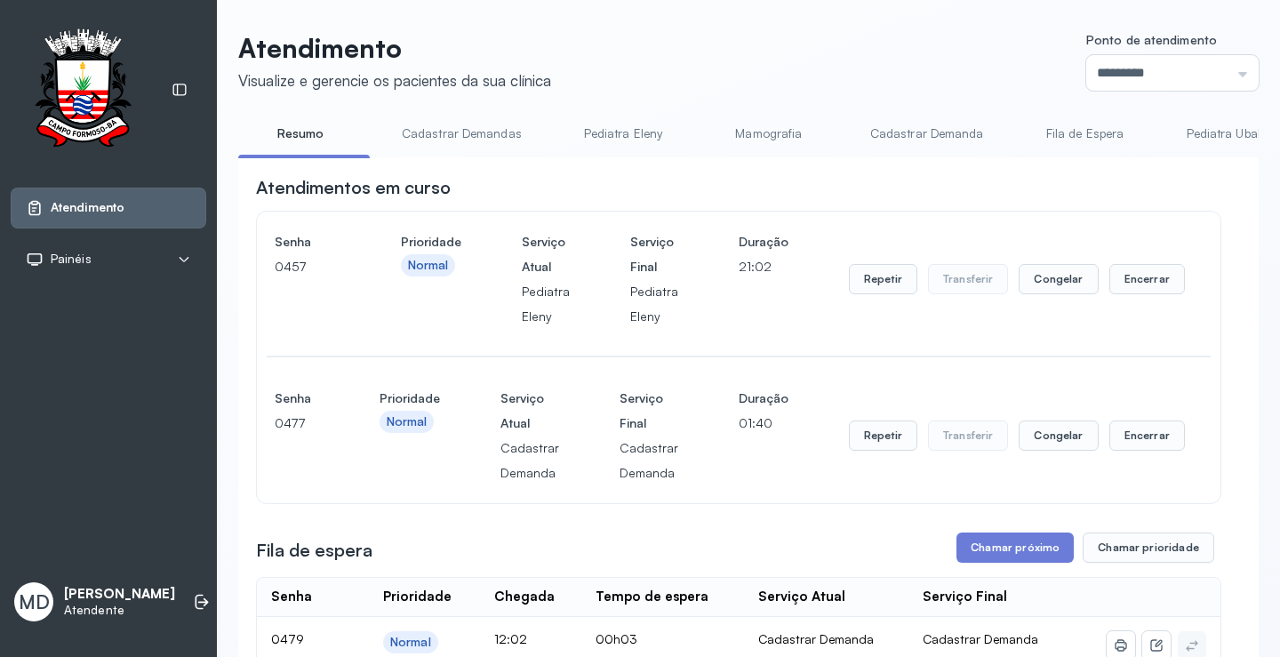
scroll to position [89, 0]
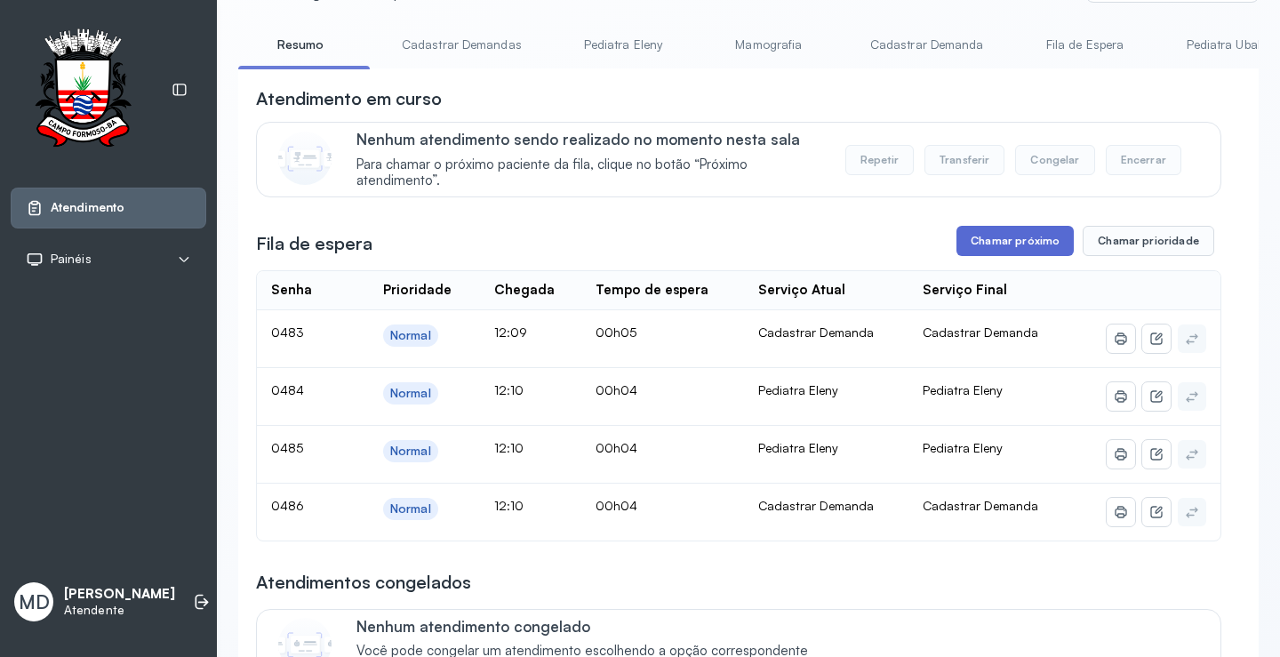
click at [1036, 245] on button "Chamar próximo" at bounding box center [1015, 241] width 117 height 30
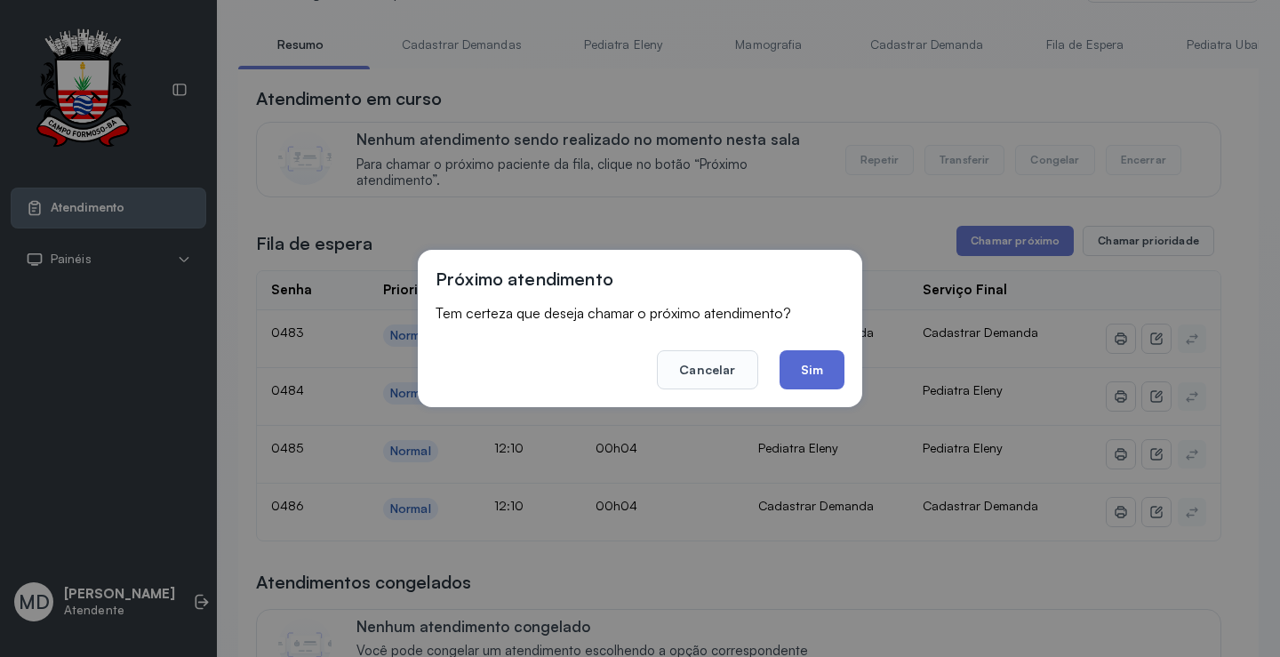
click at [802, 367] on button "Sim" at bounding box center [812, 369] width 65 height 39
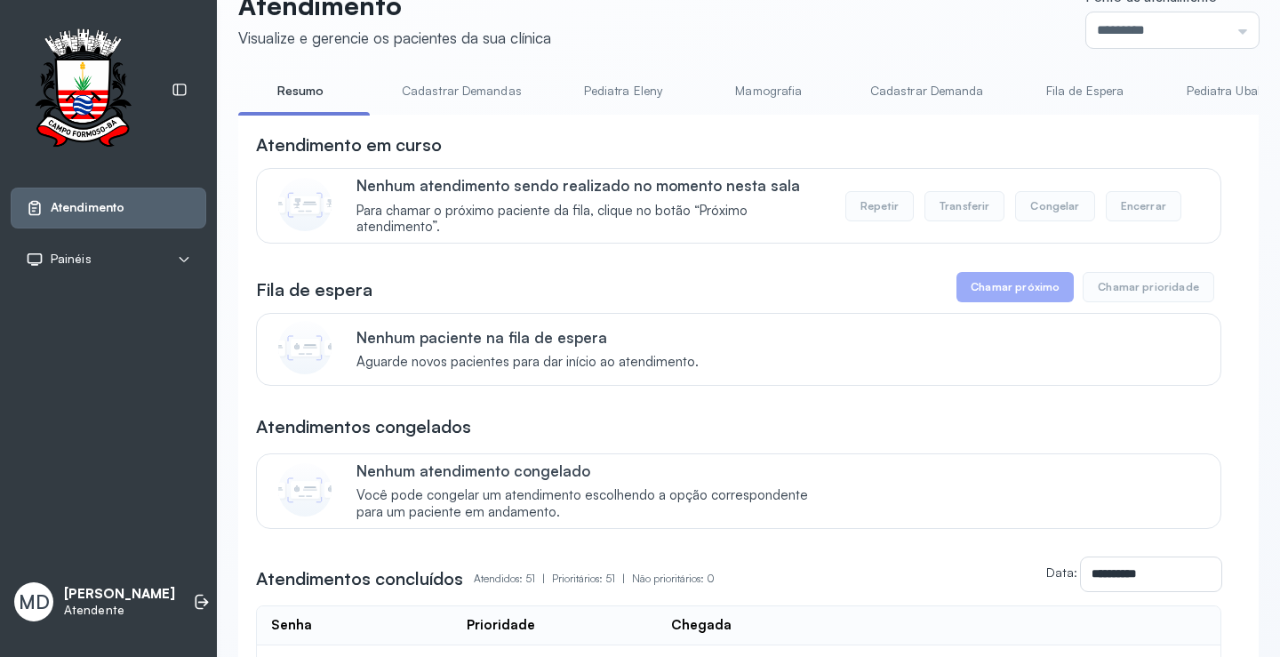
scroll to position [0, 0]
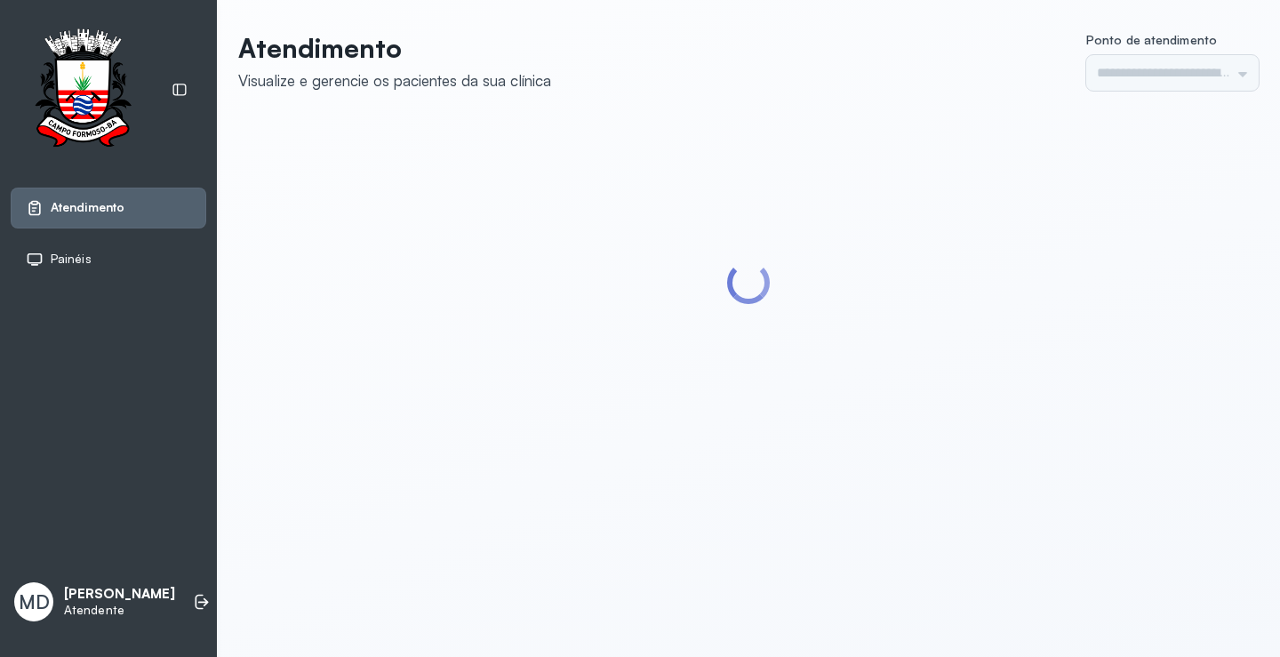
type input "*********"
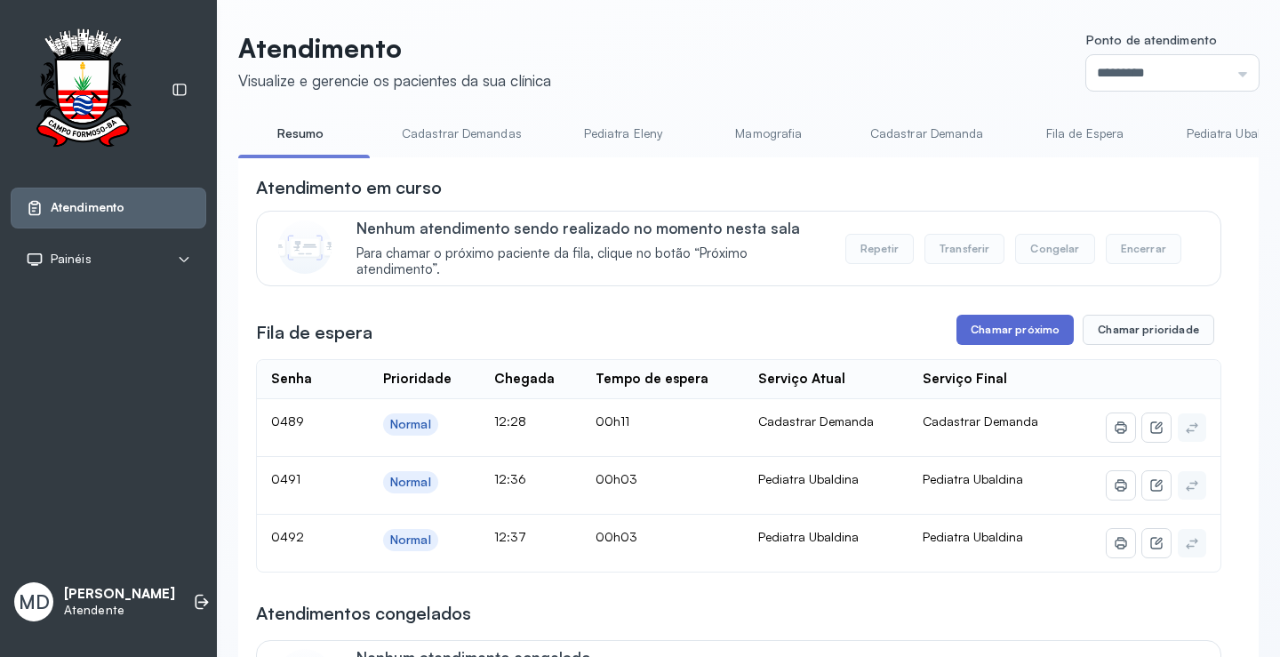
click at [1005, 332] on button "Chamar próximo" at bounding box center [1015, 330] width 117 height 30
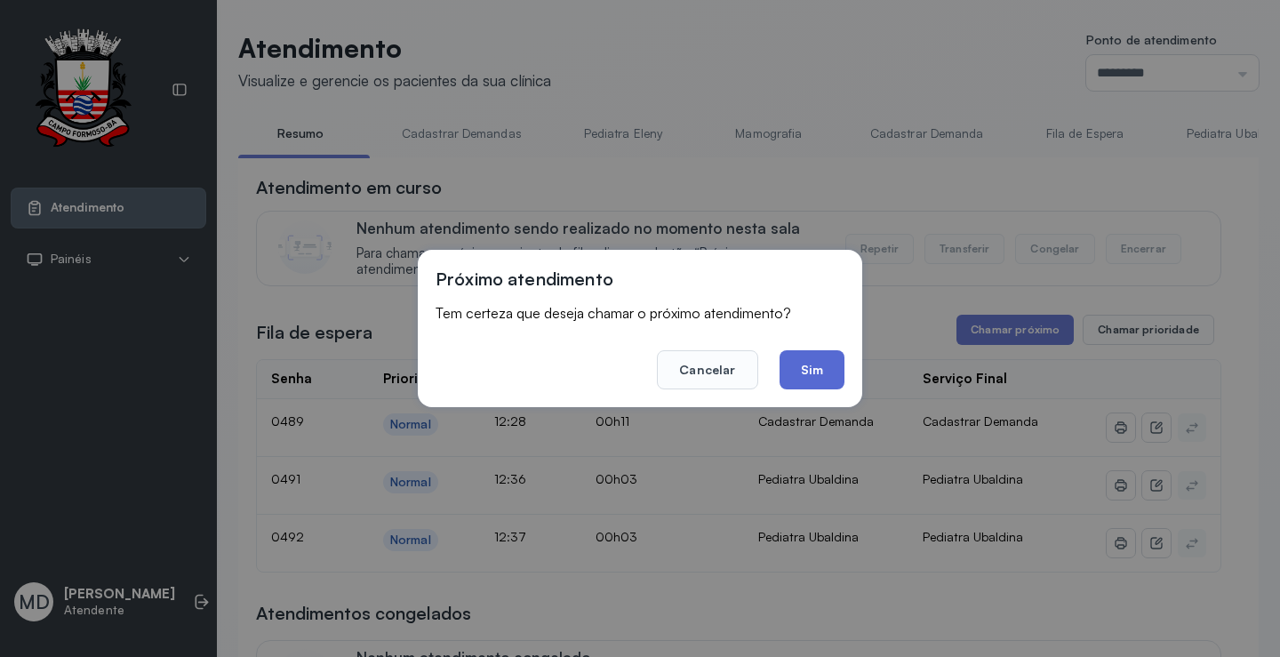
click at [811, 364] on button "Sim" at bounding box center [812, 369] width 65 height 39
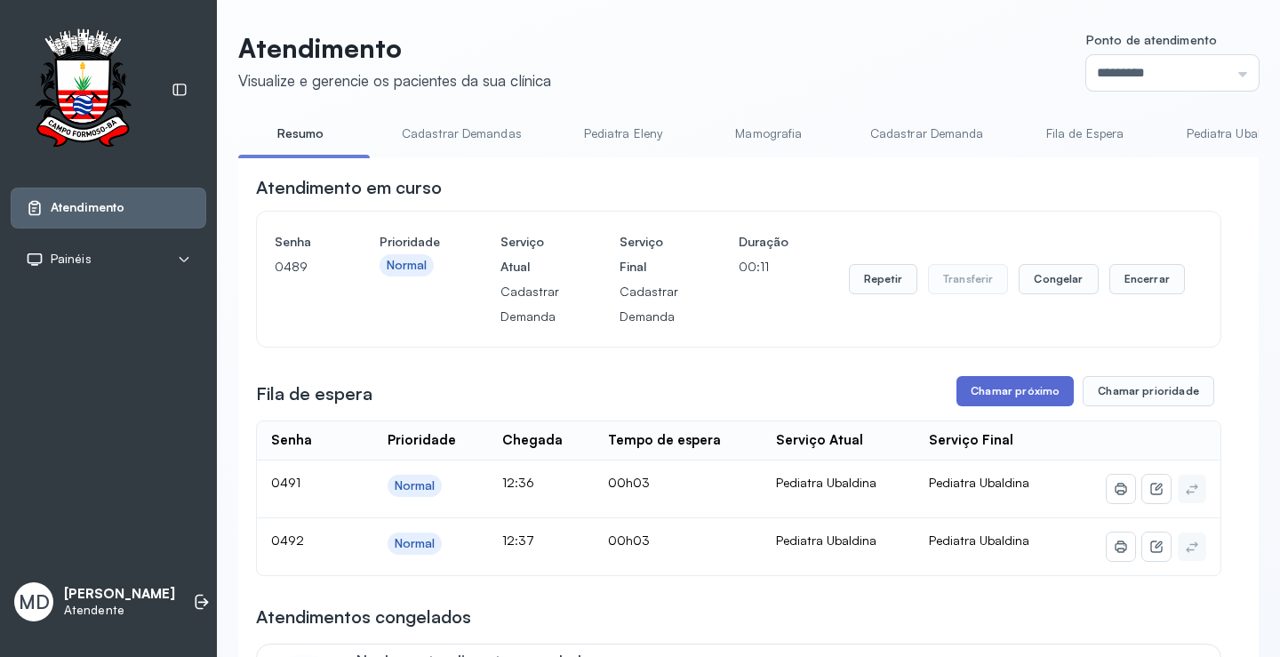
click at [999, 398] on button "Chamar próximo" at bounding box center [1015, 391] width 117 height 30
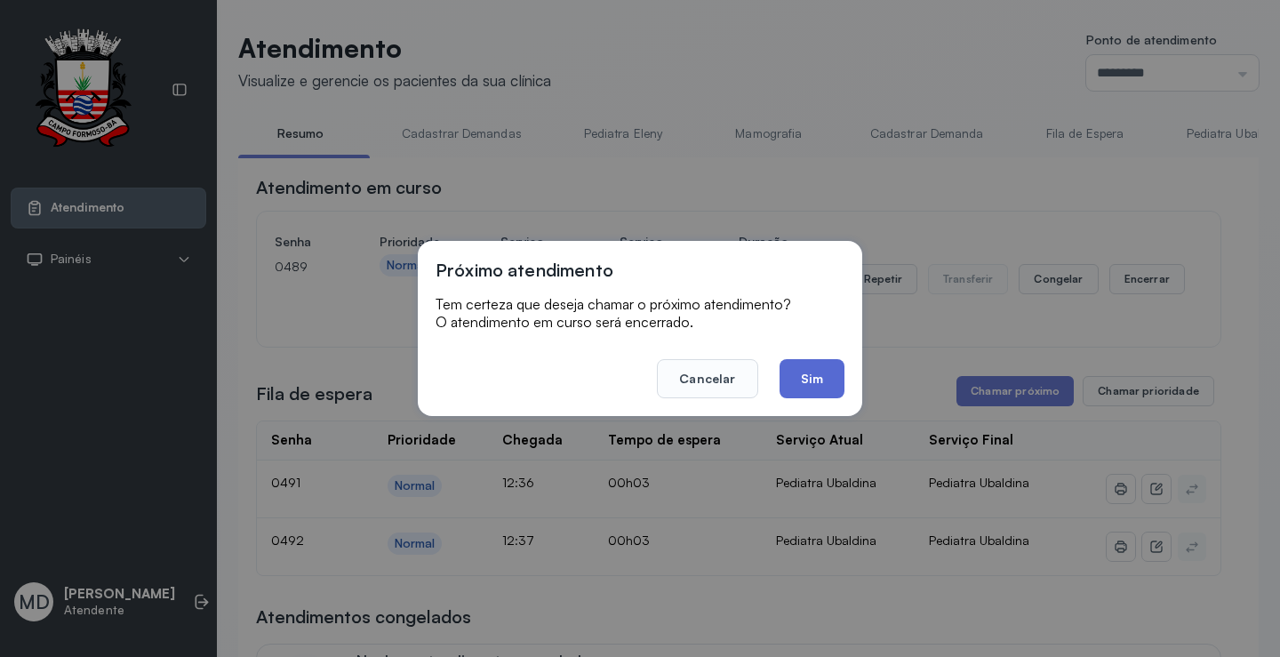
click at [798, 372] on button "Sim" at bounding box center [812, 378] width 65 height 39
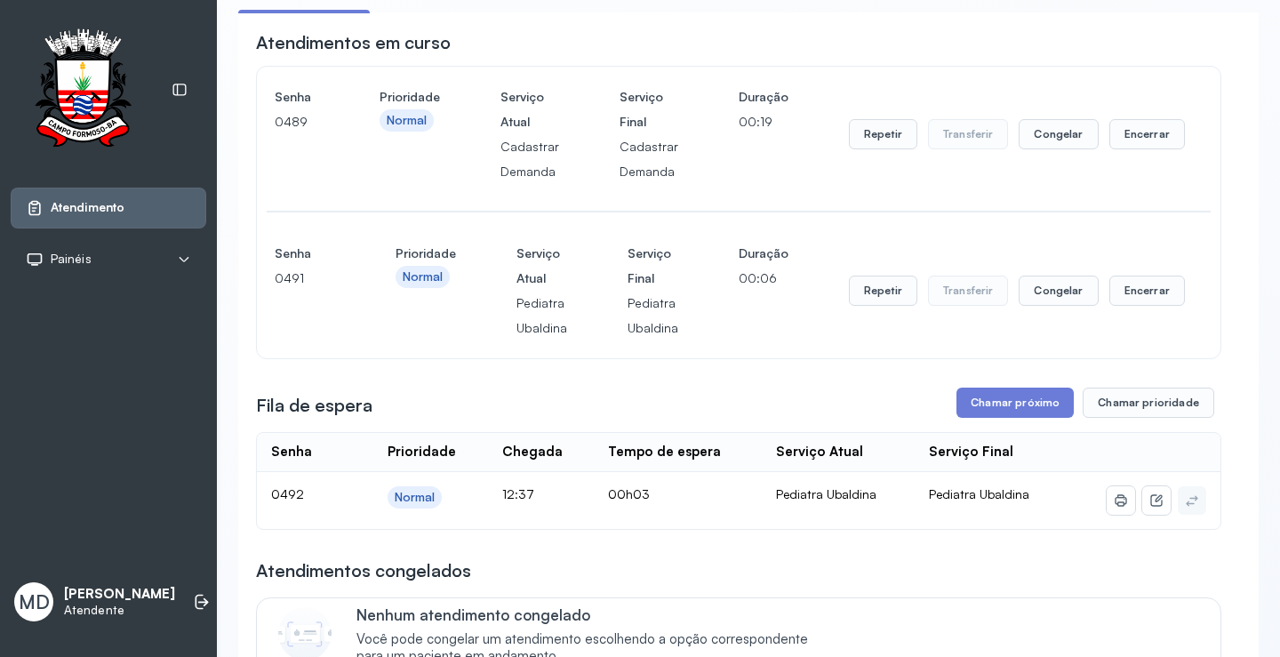
scroll to position [178, 0]
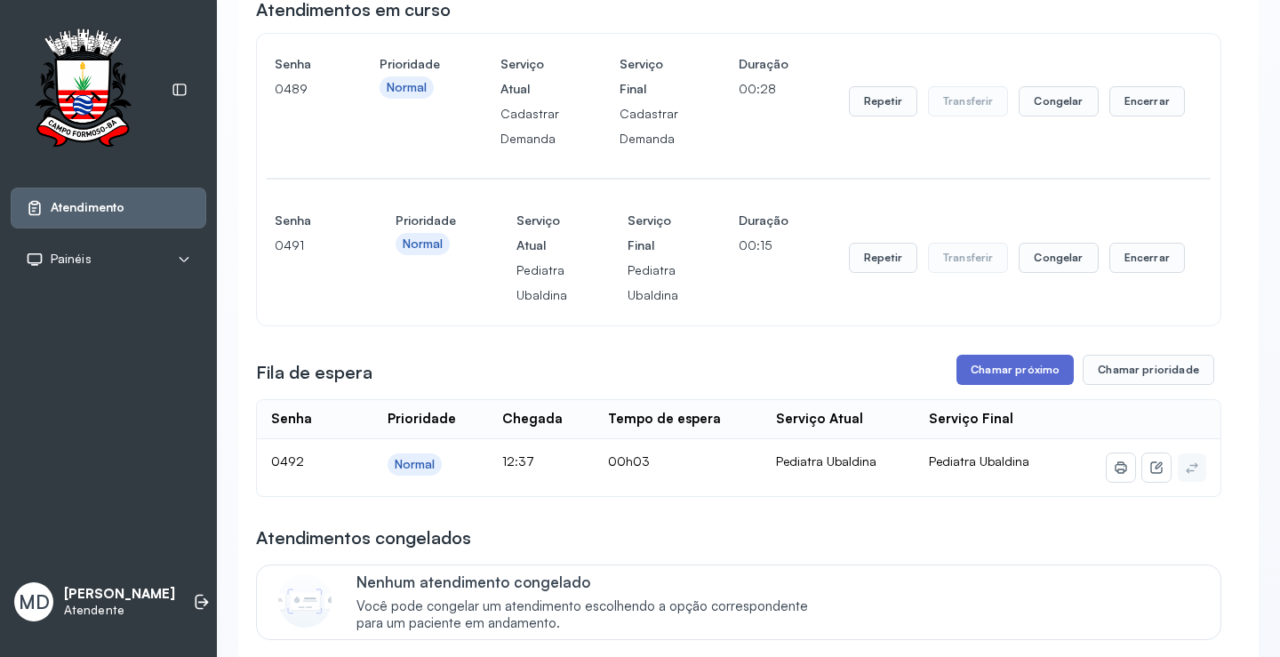
click at [1021, 366] on button "Chamar próximo" at bounding box center [1015, 370] width 117 height 30
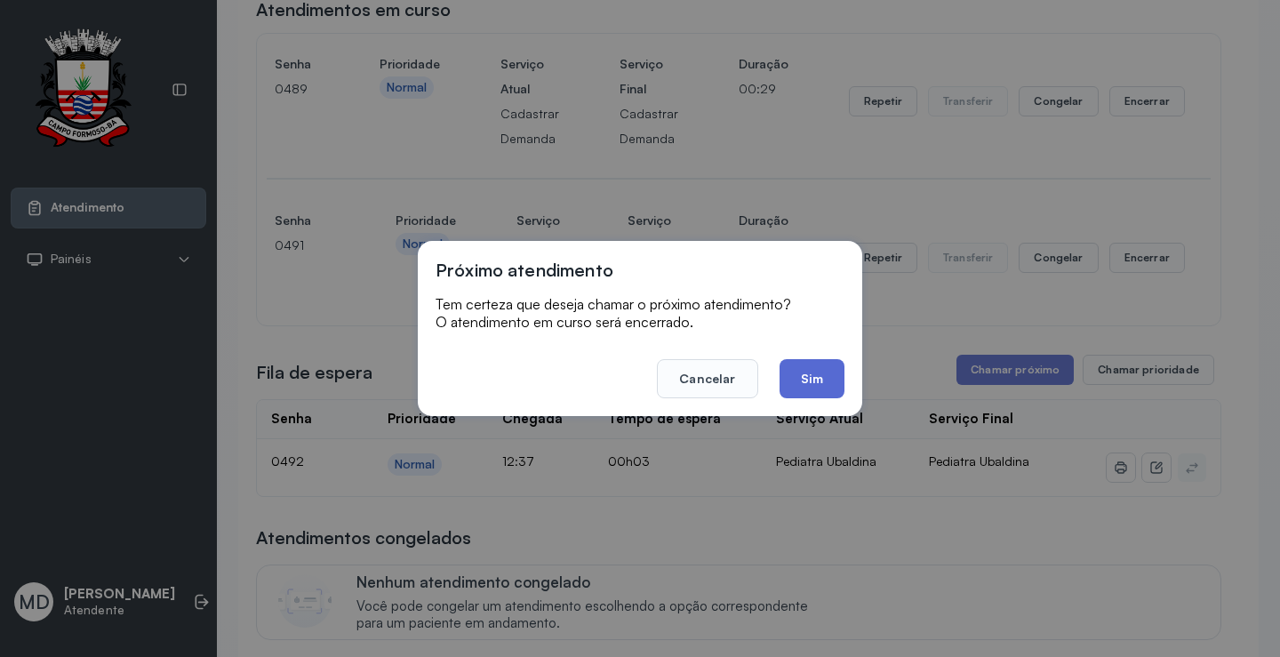
click at [815, 389] on button "Sim" at bounding box center [812, 378] width 65 height 39
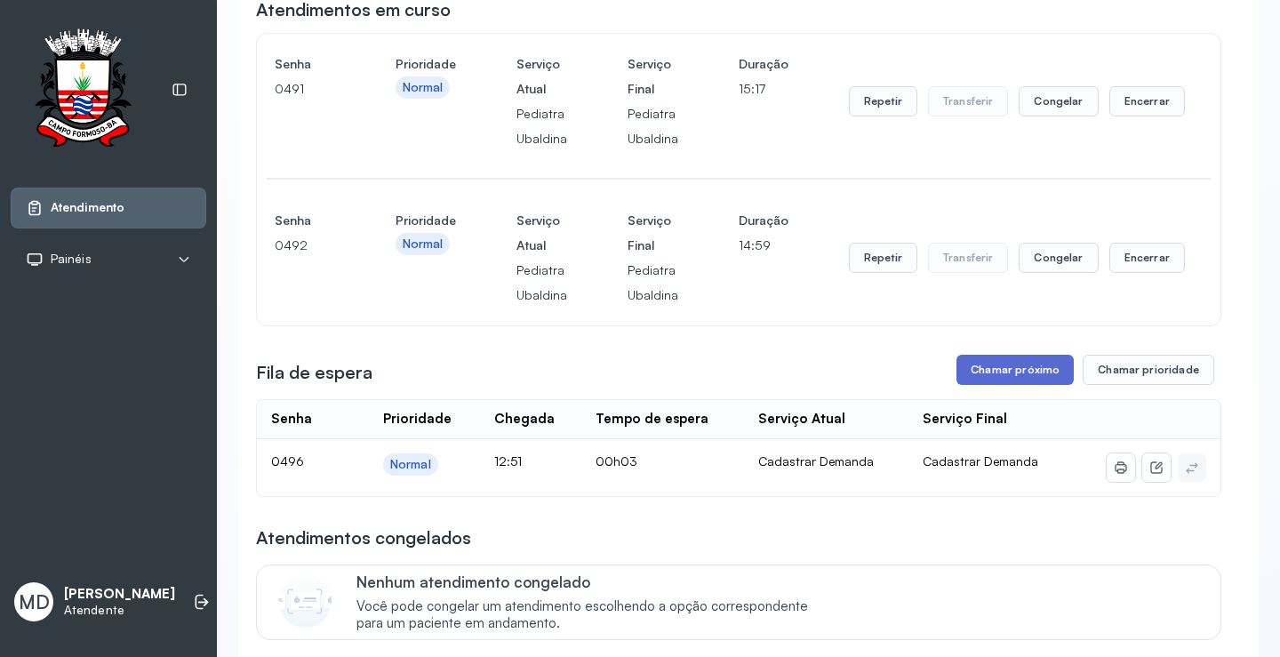
click at [1025, 369] on button "Chamar próximo" at bounding box center [1015, 370] width 117 height 30
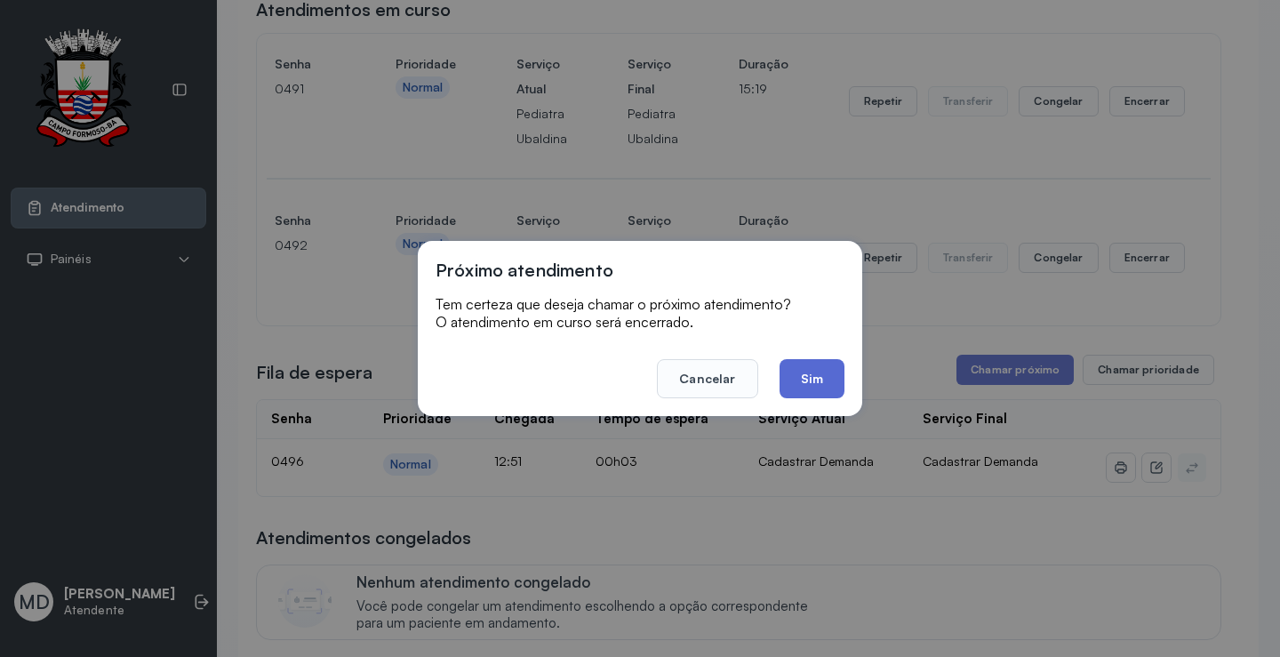
click at [788, 378] on button "Sim" at bounding box center [812, 378] width 65 height 39
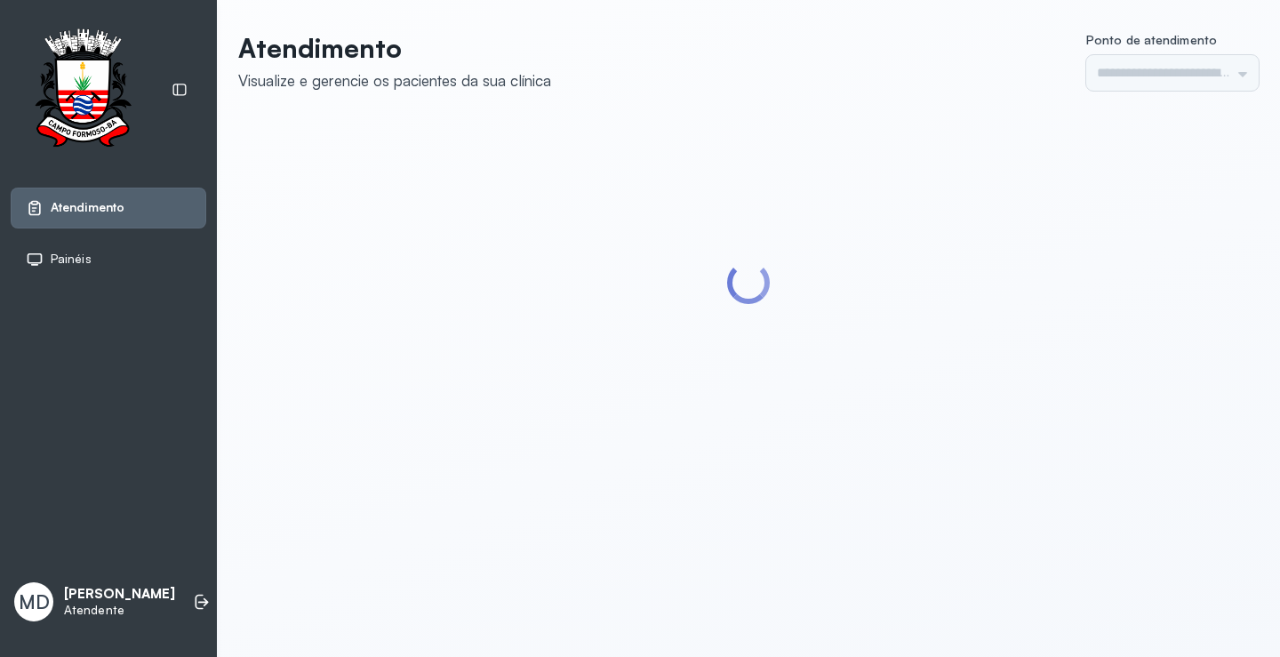
type input "*********"
click at [193, 593] on icon at bounding box center [202, 602] width 18 height 18
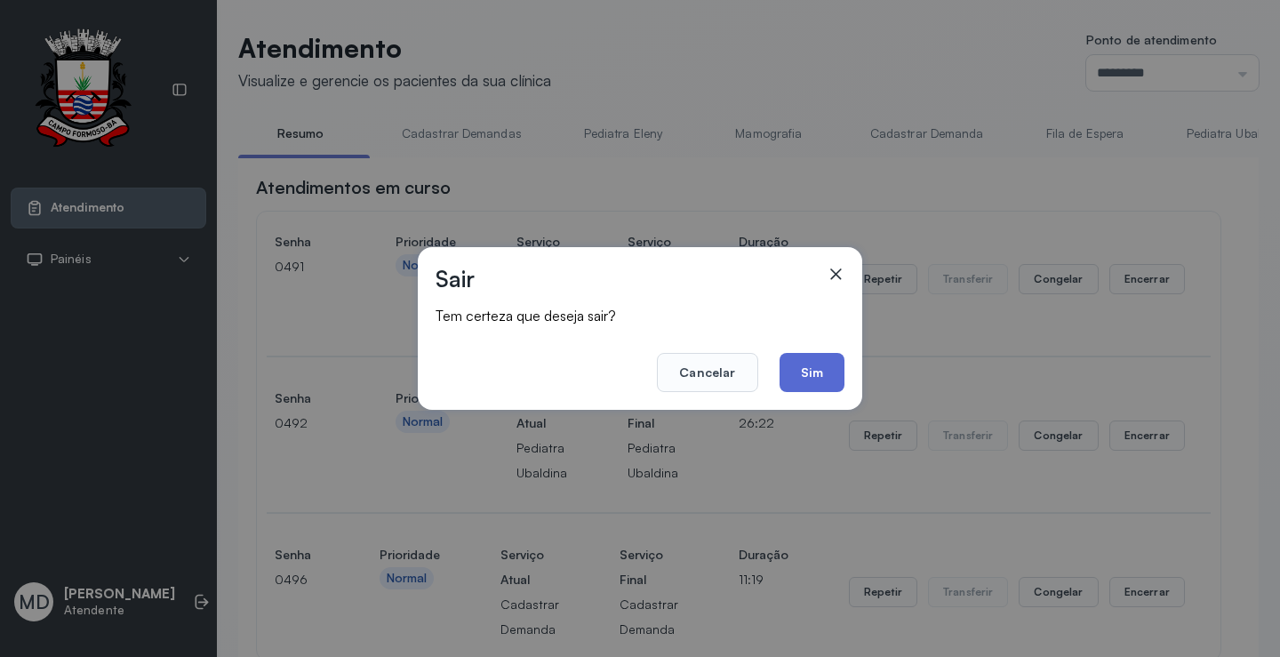
click at [808, 368] on button "Sim" at bounding box center [812, 372] width 65 height 39
